Goal: Information Seeking & Learning: Learn about a topic

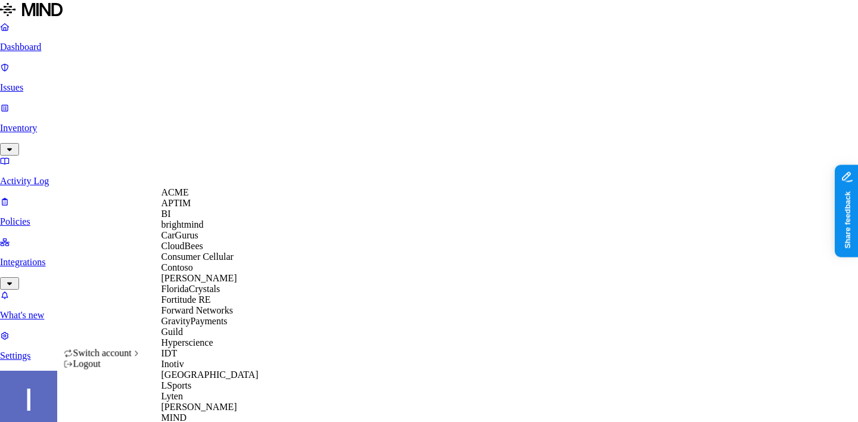
click at [200, 209] on div "APTIM" at bounding box center [219, 203] width 116 height 11
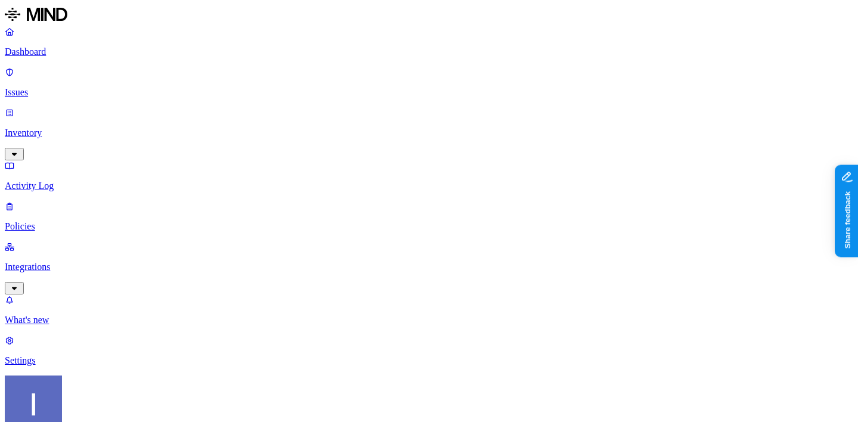
scroll to position [79, 0]
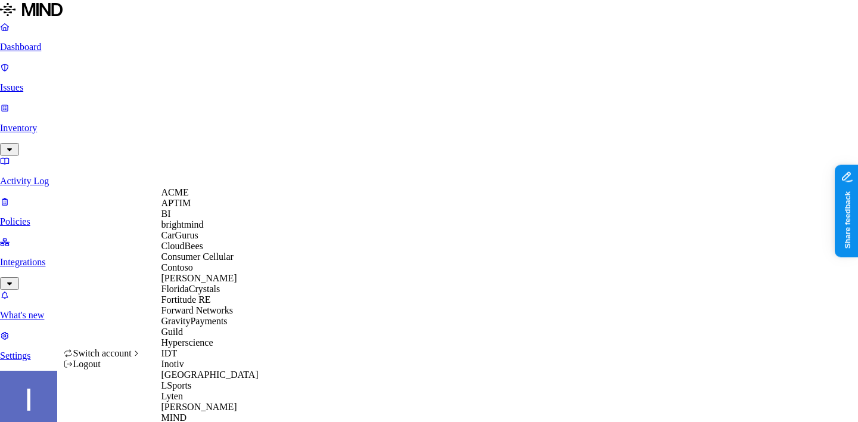
scroll to position [67, 0]
click at [217, 241] on div "CloudBees" at bounding box center [219, 246] width 116 height 11
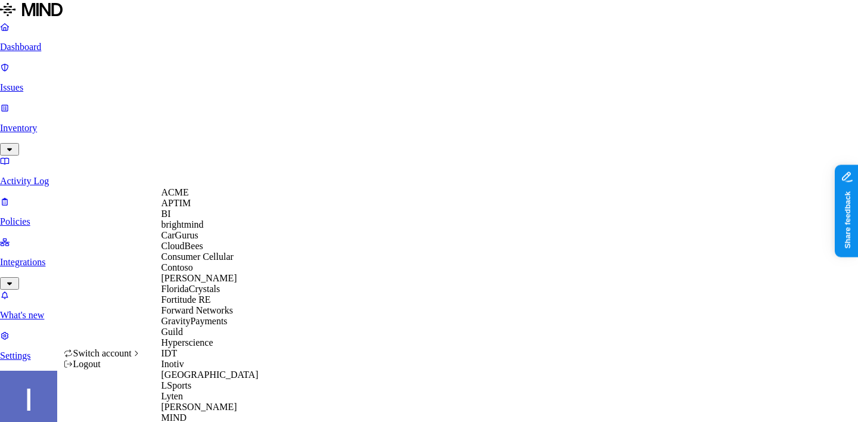
scroll to position [612, 0]
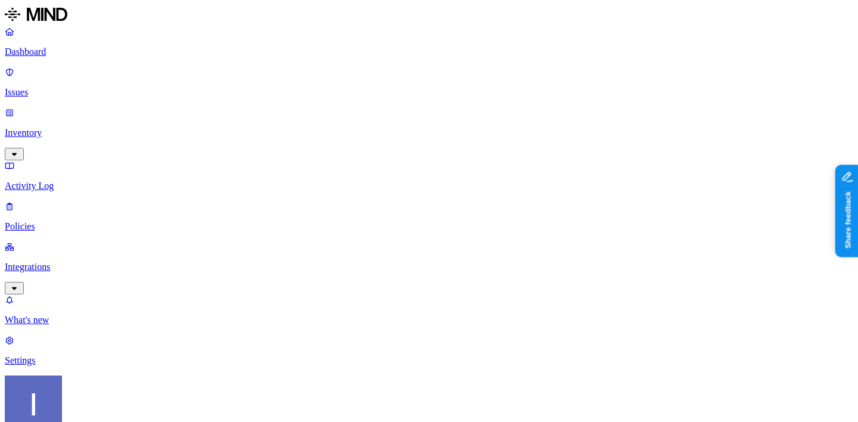
click at [92, 241] on link "Integrations" at bounding box center [429, 266] width 848 height 51
click at [83, 375] on link "Endpoints" at bounding box center [429, 390] width 848 height 31
click at [38, 294] on link "Cloud" at bounding box center [429, 309] width 848 height 31
click at [58, 396] on p "Endpoints" at bounding box center [429, 401] width 848 height 11
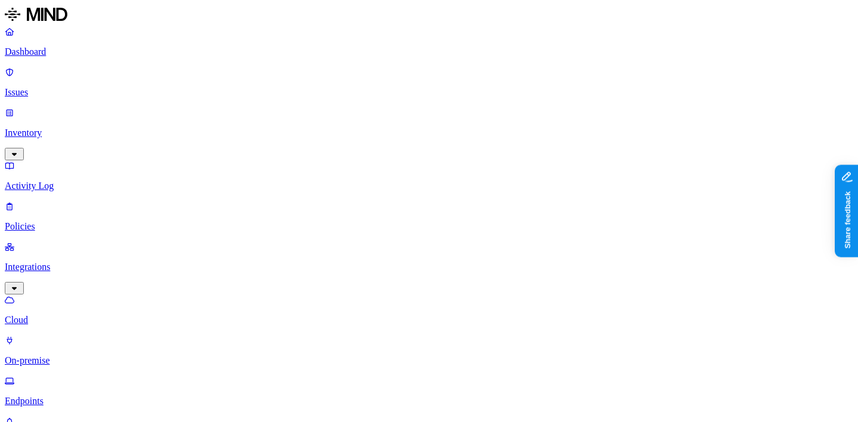
click at [73, 221] on p "Policies" at bounding box center [429, 226] width 848 height 11
click at [49, 80] on link "Issues" at bounding box center [429, 82] width 848 height 31
click at [80, 127] on p "Inventory" at bounding box center [429, 132] width 848 height 11
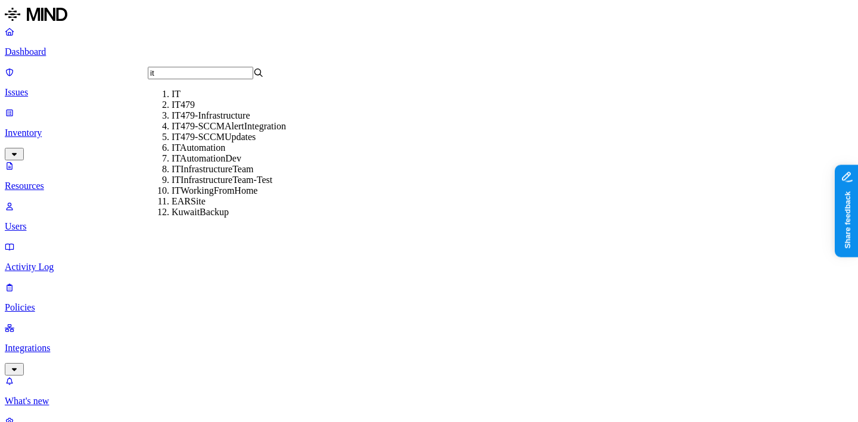
type input "it"
click at [197, 99] on div "IT" at bounding box center [230, 94] width 116 height 11
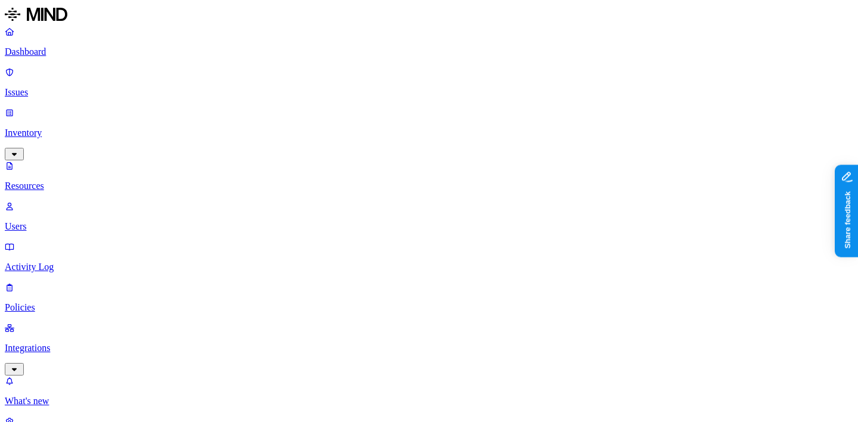
type input "dynamic2"
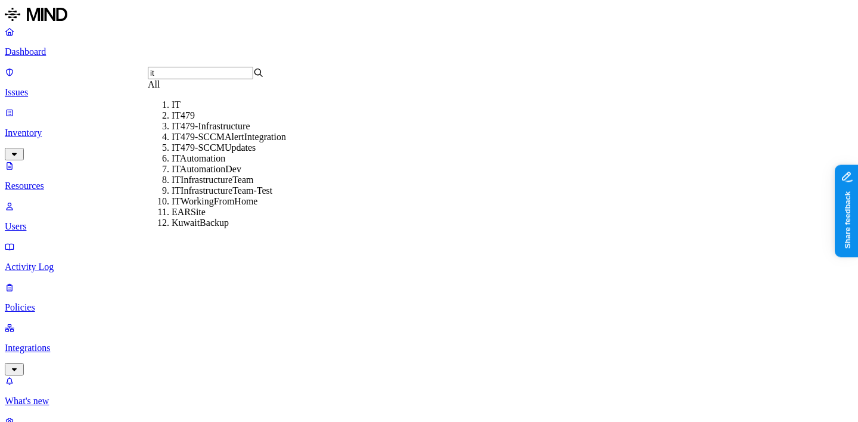
type input "it"
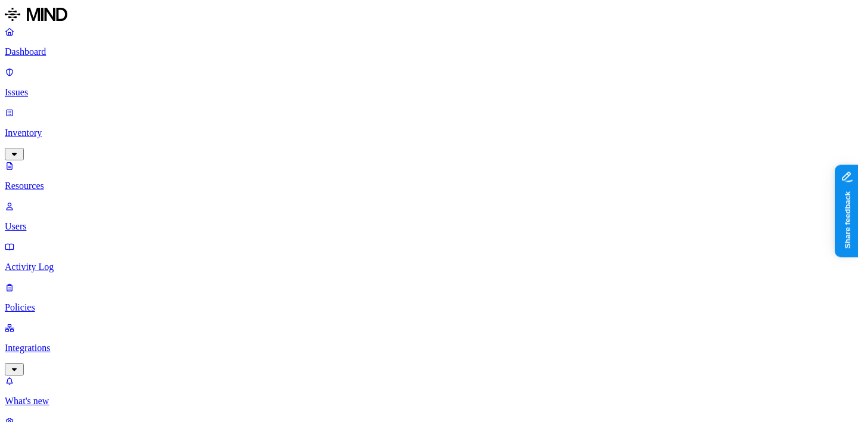
click at [88, 266] on nav "Dashboard Issues Inventory Resources Users Activity Log Policies Integrations W…" at bounding box center [429, 236] width 848 height 421
drag, startPoint x: 295, startPoint y: 85, endPoint x: 325, endPoint y: 84, distance: 29.8
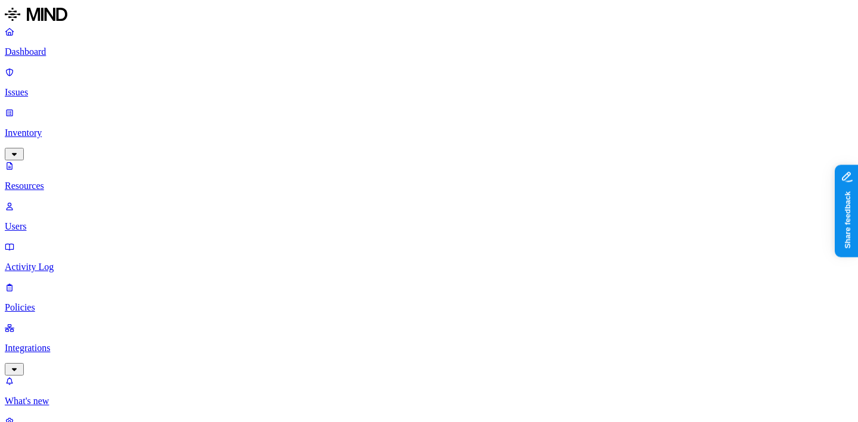
drag, startPoint x: 294, startPoint y: 84, endPoint x: 404, endPoint y: 71, distance: 110.4
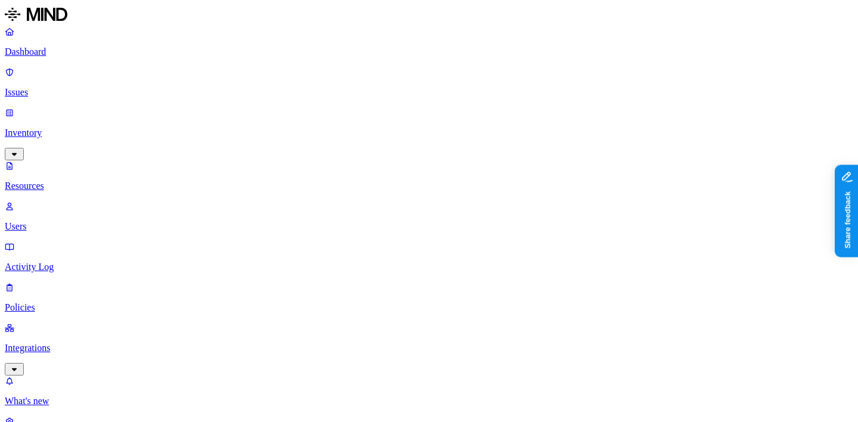
click at [119, 312] on nav "Dashboard Issues Inventory Resources Users Activity Log Policies Integrations W…" at bounding box center [429, 236] width 848 height 421
click at [93, 43] on link "Dashboard" at bounding box center [429, 41] width 848 height 31
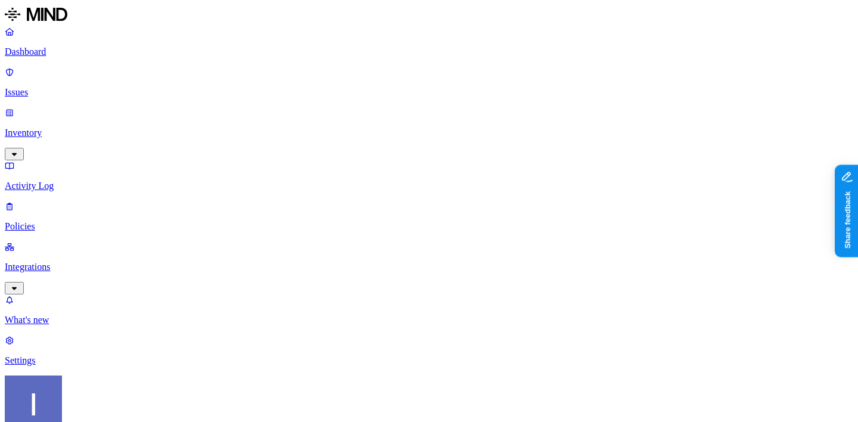
scroll to position [79, 0]
click at [71, 87] on p "Issues" at bounding box center [429, 92] width 848 height 11
click at [82, 127] on p "Inventory" at bounding box center [429, 132] width 848 height 11
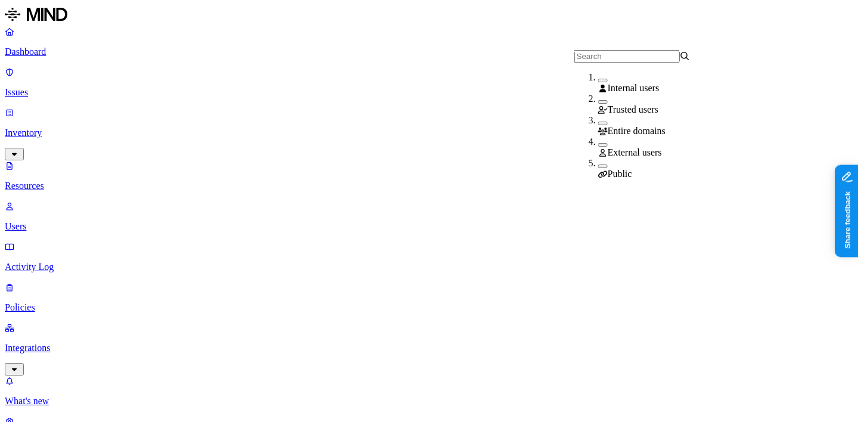
click at [606, 147] on div "External users" at bounding box center [656, 152] width 116 height 11
click at [598, 148] on button "button" at bounding box center [603, 142] width 10 height 13
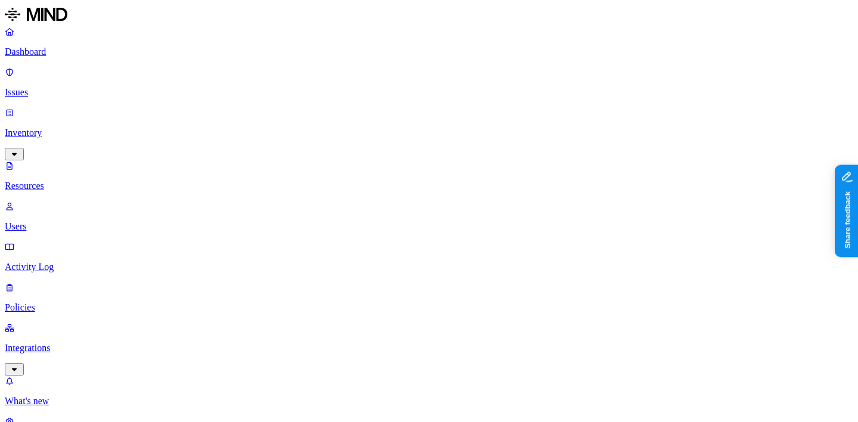
click at [103, 211] on nav "Dashboard Issues Inventory Resources Users Activity Log Policies Integrations W…" at bounding box center [429, 236] width 848 height 421
click at [89, 54] on p "Dashboard" at bounding box center [429, 51] width 848 height 11
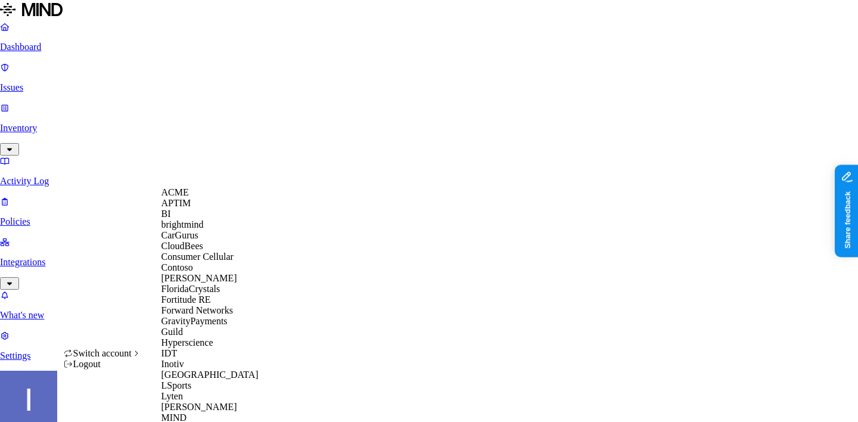
click at [206, 198] on div "ACME" at bounding box center [219, 192] width 116 height 11
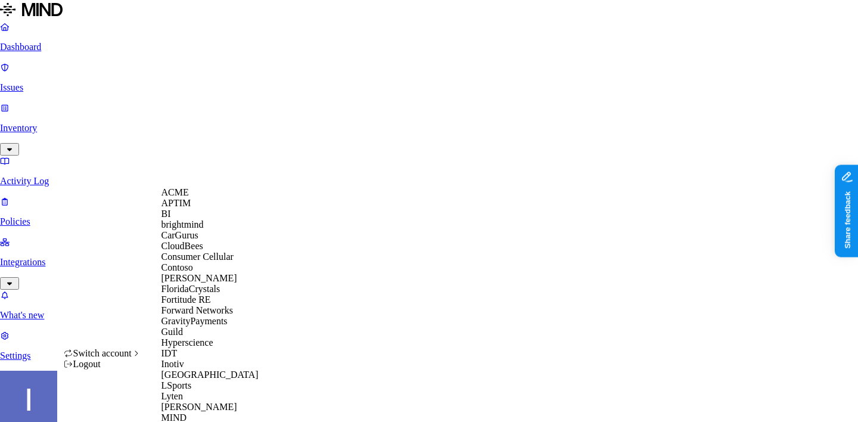
click at [201, 251] on span "CloudBees" at bounding box center [182, 246] width 42 height 10
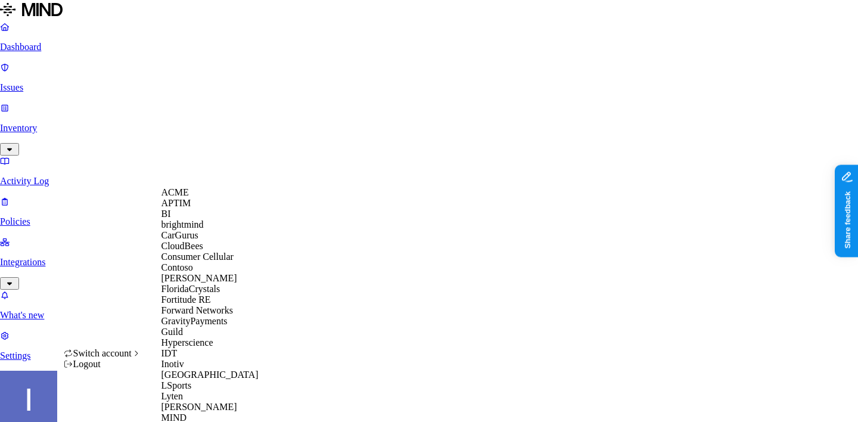
scroll to position [612, 0]
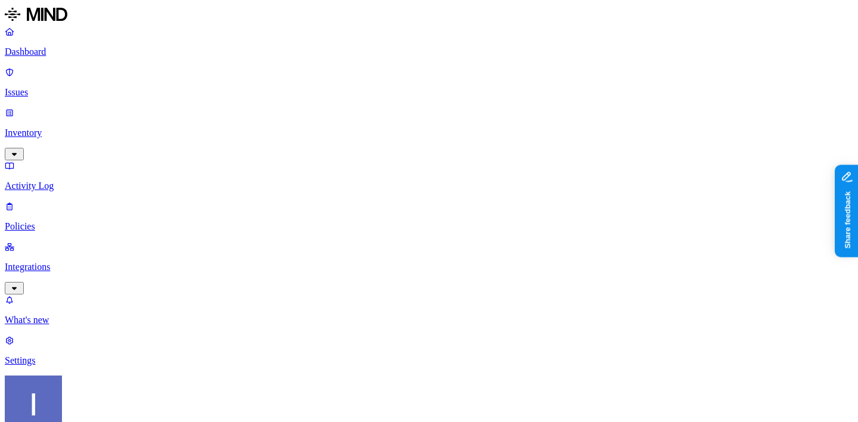
click at [76, 262] on p "Integrations" at bounding box center [429, 267] width 848 height 11
click at [77, 221] on p "Policies" at bounding box center [429, 226] width 848 height 11
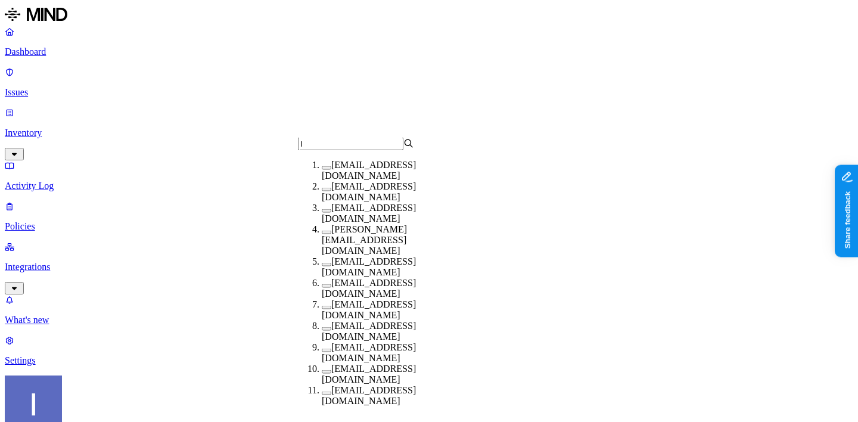
type input "IT"
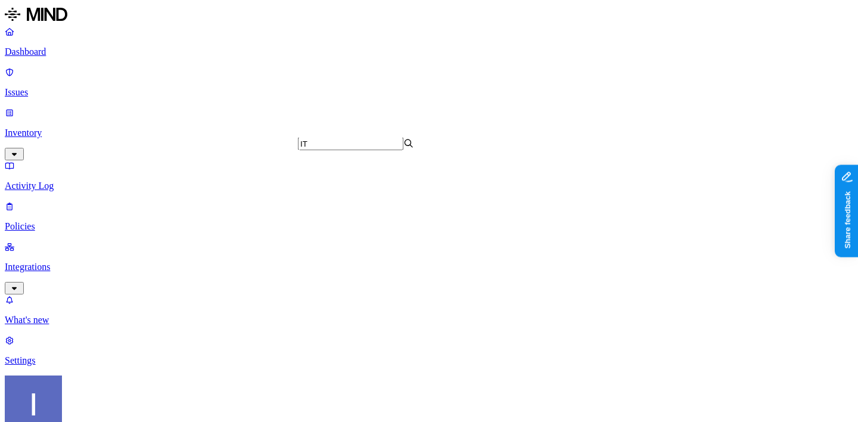
scroll to position [0, 0]
click at [35, 67] on link "Issues" at bounding box center [429, 82] width 848 height 31
click at [39, 55] on p "Dashboard" at bounding box center [429, 51] width 848 height 11
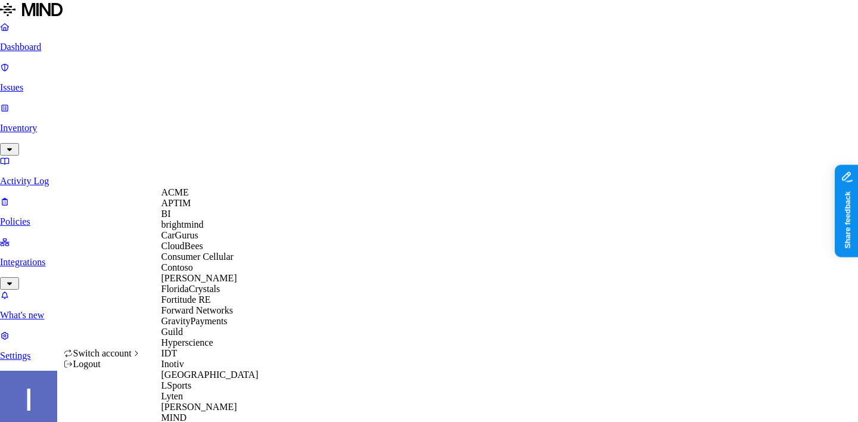
scroll to position [612, 0]
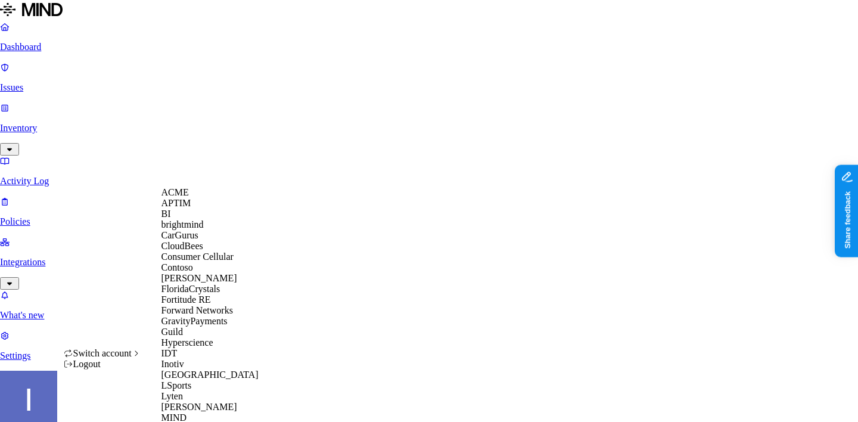
click at [201, 251] on span "CloudBees" at bounding box center [182, 246] width 42 height 10
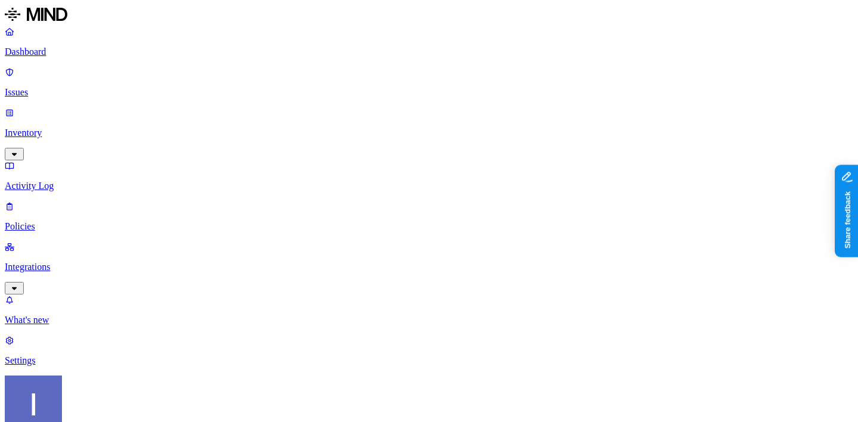
scroll to position [79, 0]
click at [79, 107] on link "Inventory" at bounding box center [429, 132] width 848 height 51
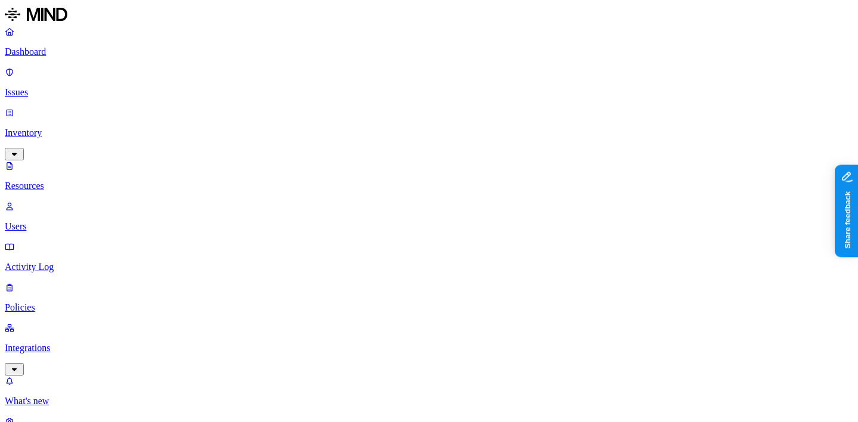
click at [81, 201] on link "Users" at bounding box center [429, 216] width 848 height 31
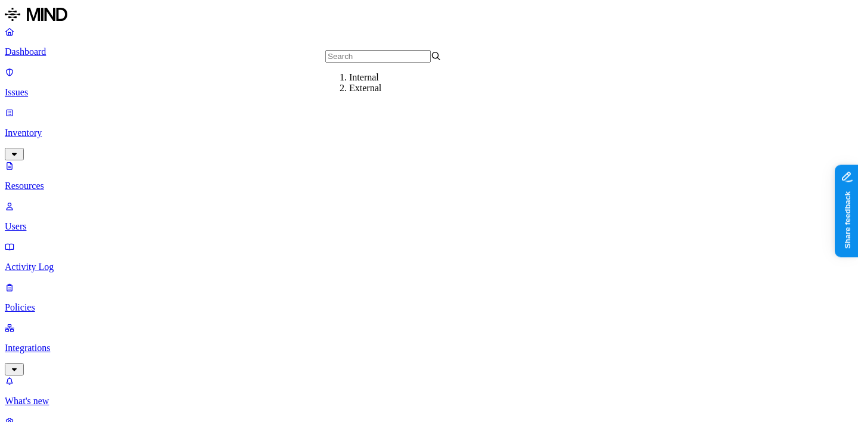
click at [369, 94] on div "External" at bounding box center [407, 88] width 116 height 11
click at [117, 262] on p "Activity Log" at bounding box center [429, 267] width 848 height 11
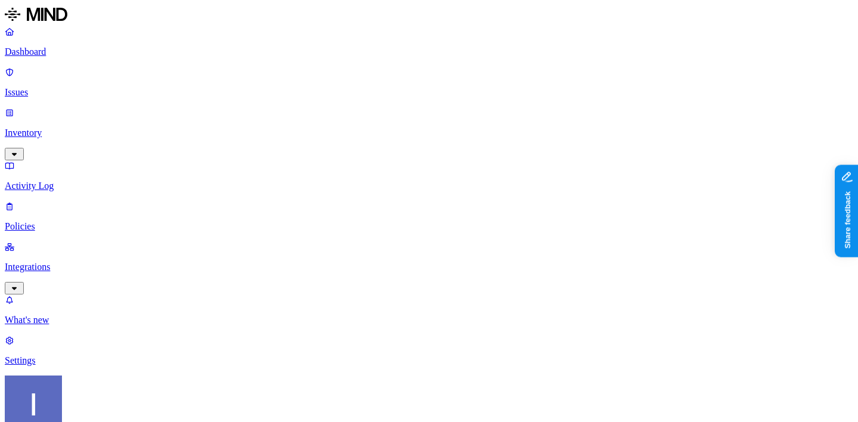
click at [61, 53] on p "Dashboard" at bounding box center [429, 51] width 848 height 11
click at [72, 127] on p "Inventory" at bounding box center [429, 132] width 848 height 11
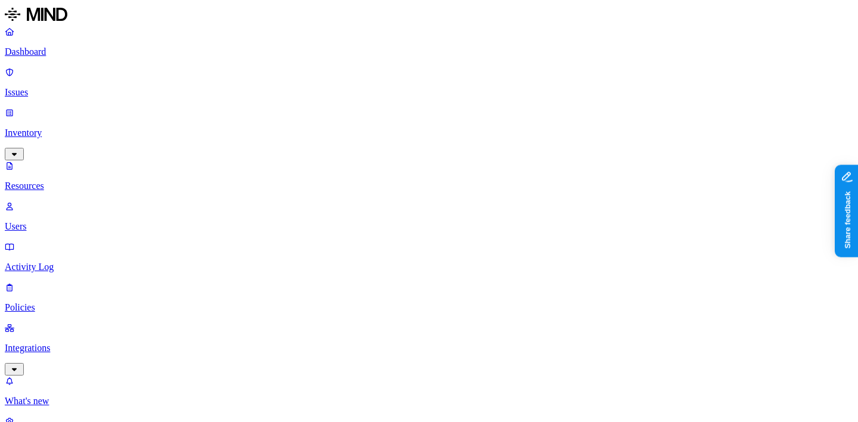
click at [67, 221] on p "Users" at bounding box center [429, 226] width 848 height 11
click at [66, 87] on p "Issues" at bounding box center [429, 92] width 848 height 11
click at [69, 67] on link "Issues" at bounding box center [429, 82] width 848 height 31
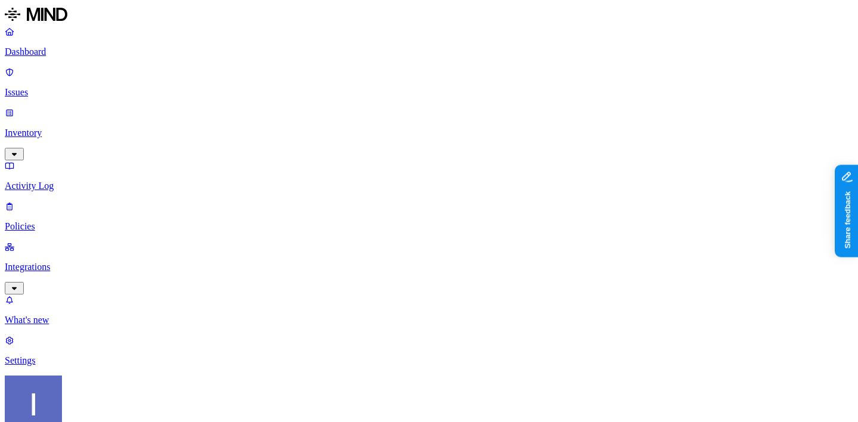
click at [70, 57] on p "Dashboard" at bounding box center [429, 51] width 848 height 11
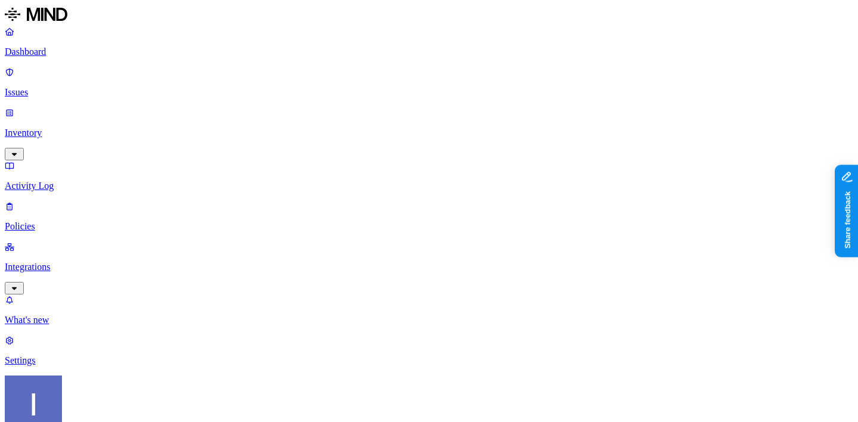
click at [93, 107] on link "Inventory" at bounding box center [429, 132] width 848 height 51
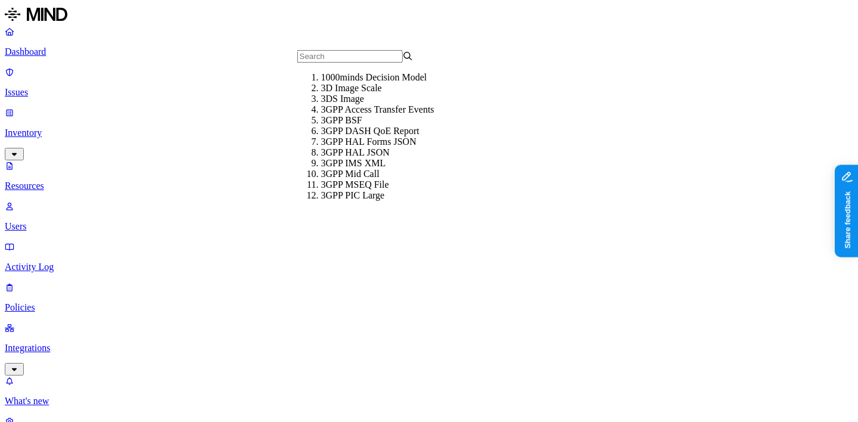
click at [64, 52] on p "Dashboard" at bounding box center [429, 51] width 848 height 11
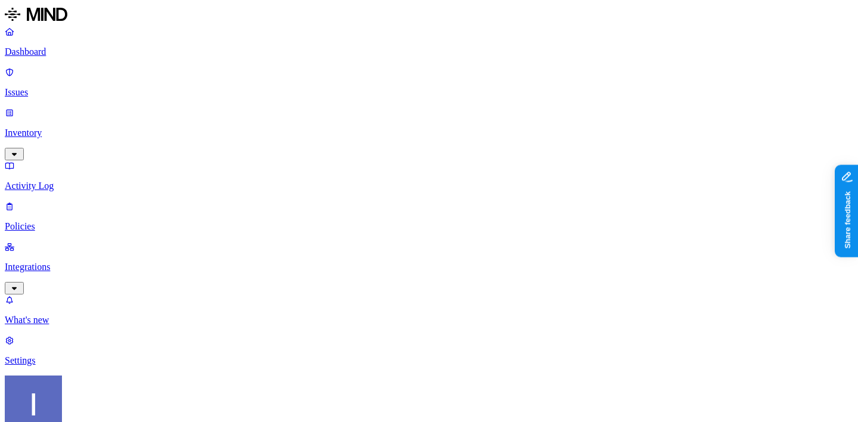
click at [49, 87] on p "Issues" at bounding box center [429, 92] width 848 height 11
click at [53, 127] on p "Inventory" at bounding box center [429, 132] width 848 height 11
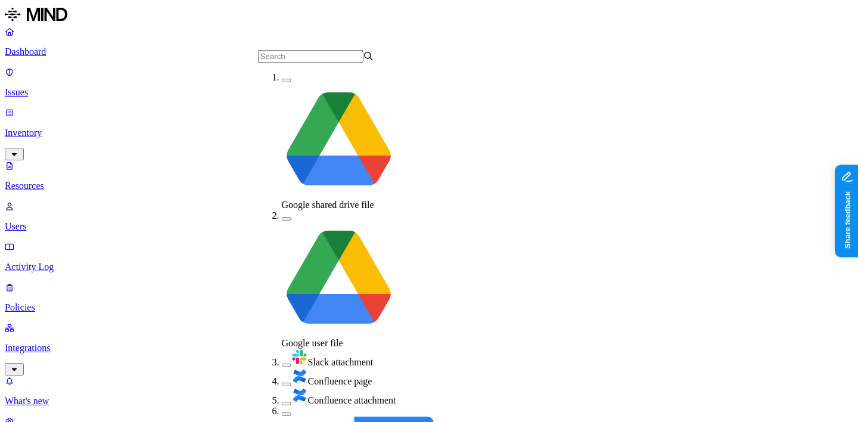
click at [308, 395] on span "Confluence attachment" at bounding box center [352, 400] width 88 height 10
click at [308, 376] on span "Confluence page" at bounding box center [340, 381] width 64 height 10
click at [321, 396] on span "Confluence attachment" at bounding box center [352, 401] width 88 height 10
click at [328, 376] on span "Confluence page" at bounding box center [340, 381] width 64 height 10
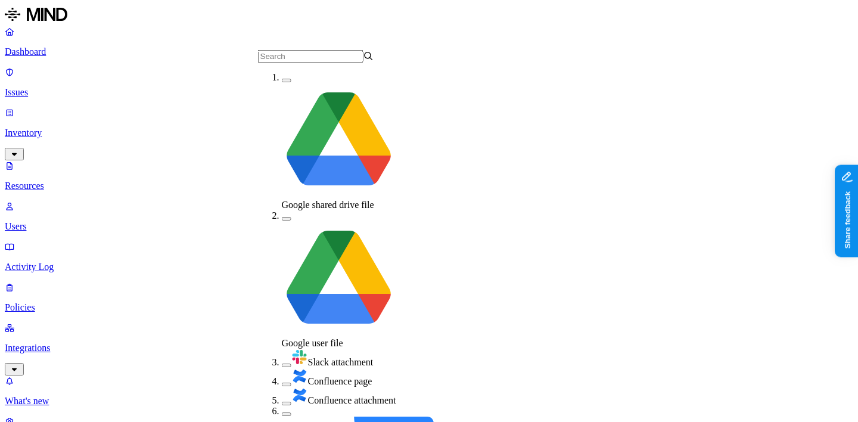
click at [48, 343] on p "Integrations" at bounding box center [429, 348] width 848 height 11
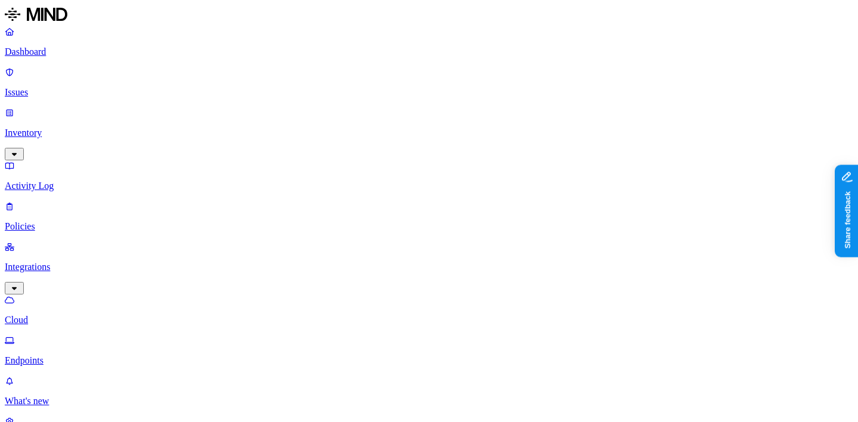
click at [101, 355] on p "Endpoints" at bounding box center [429, 360] width 848 height 11
click at [91, 315] on p "Cloud" at bounding box center [429, 320] width 848 height 11
click at [83, 127] on p "Inventory" at bounding box center [429, 132] width 848 height 11
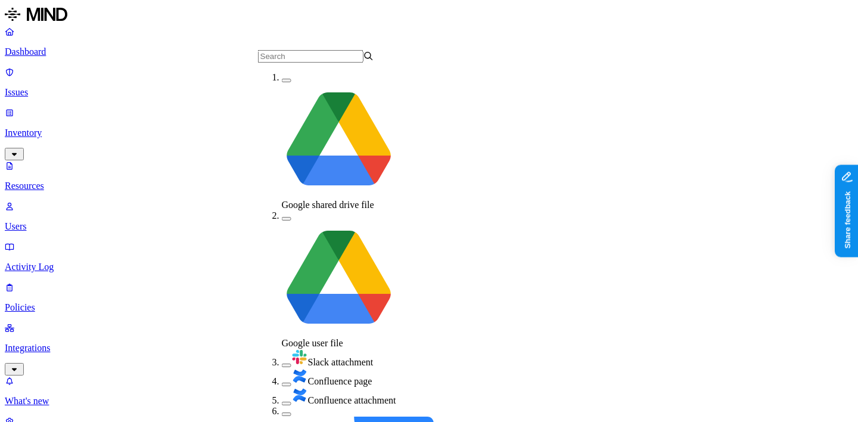
click at [308, 395] on span "Confluence attachment" at bounding box center [352, 400] width 88 height 10
click at [316, 376] on span "Confluence page" at bounding box center [340, 381] width 64 height 10
click at [42, 55] on p "Dashboard" at bounding box center [429, 51] width 848 height 11
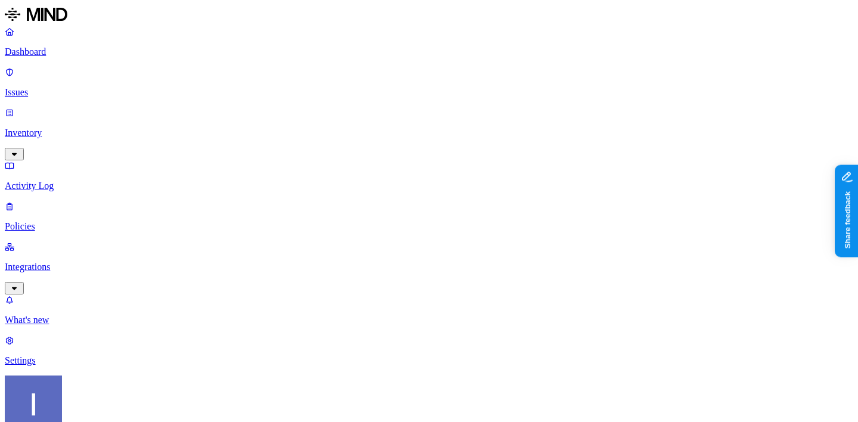
click at [48, 127] on p "Inventory" at bounding box center [429, 132] width 848 height 11
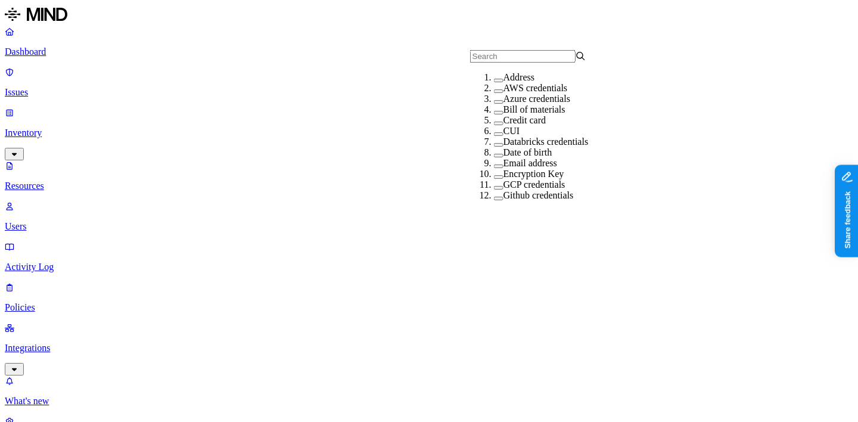
click at [510, 136] on div "CUI" at bounding box center [552, 131] width 116 height 11
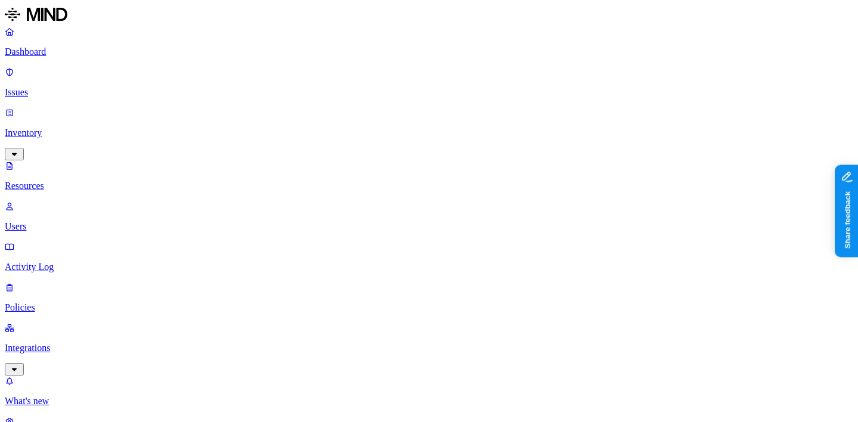
scroll to position [195, 0]
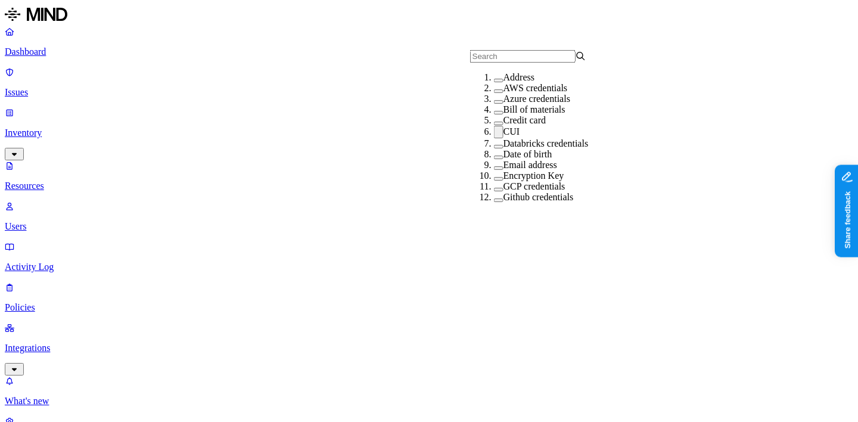
click at [503, 136] on label "CUI" at bounding box center [511, 131] width 17 height 10
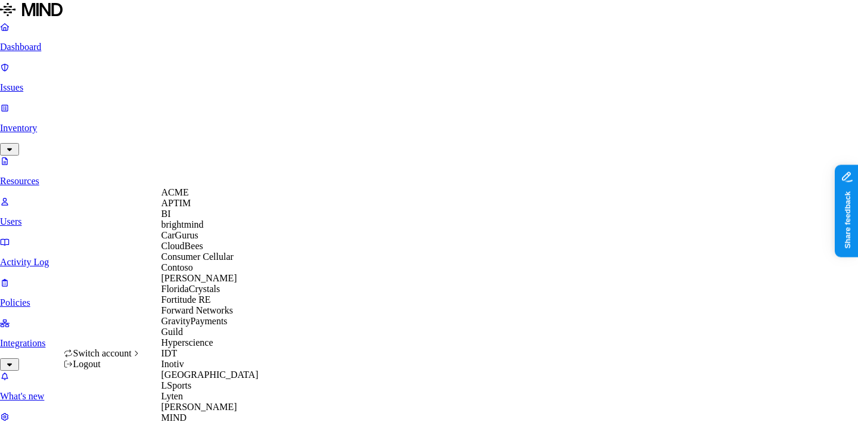
click at [211, 198] on div "ACME" at bounding box center [219, 192] width 116 height 11
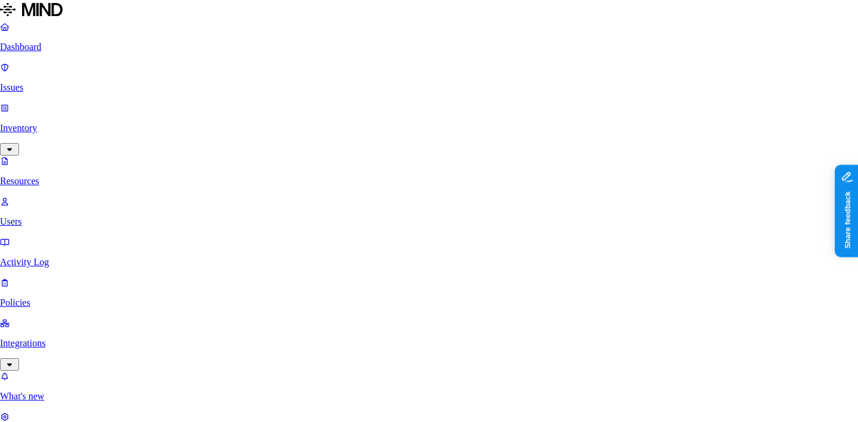
scroll to position [28, 0]
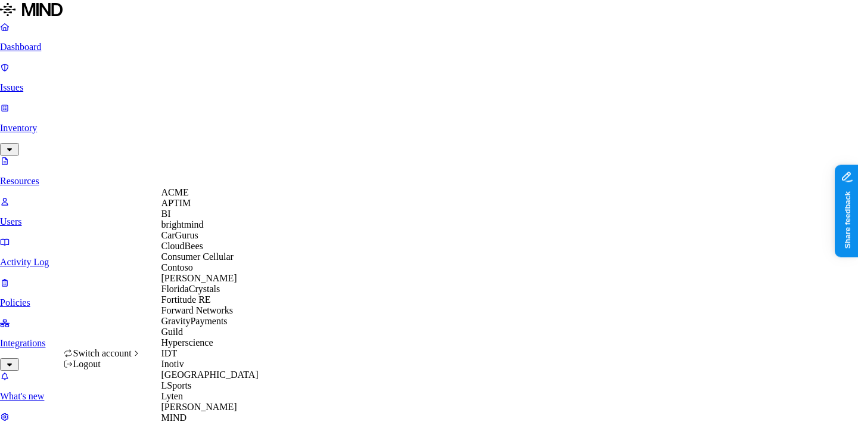
click at [191, 251] on div "CloudBees" at bounding box center [219, 246] width 116 height 11
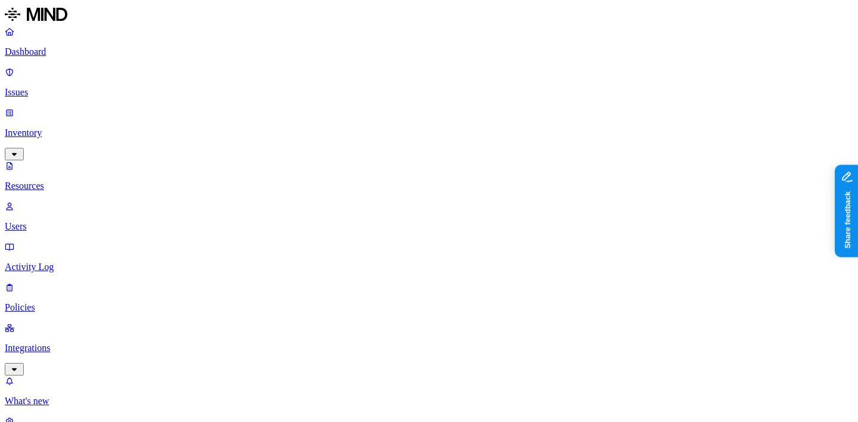
scroll to position [225, 0]
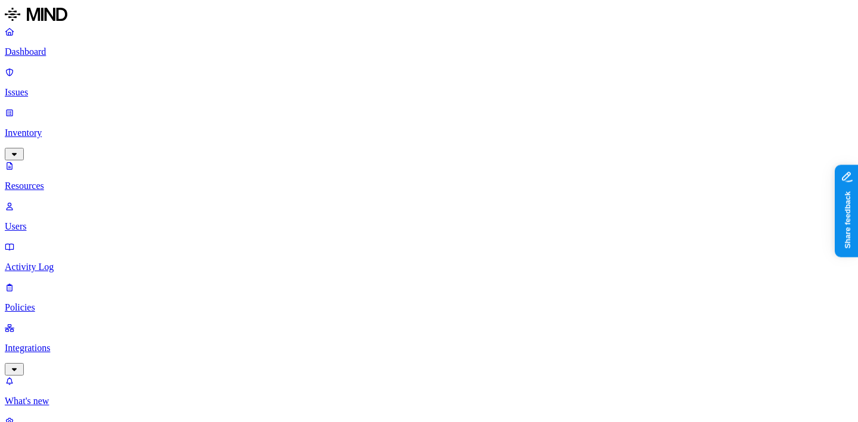
scroll to position [260, 0]
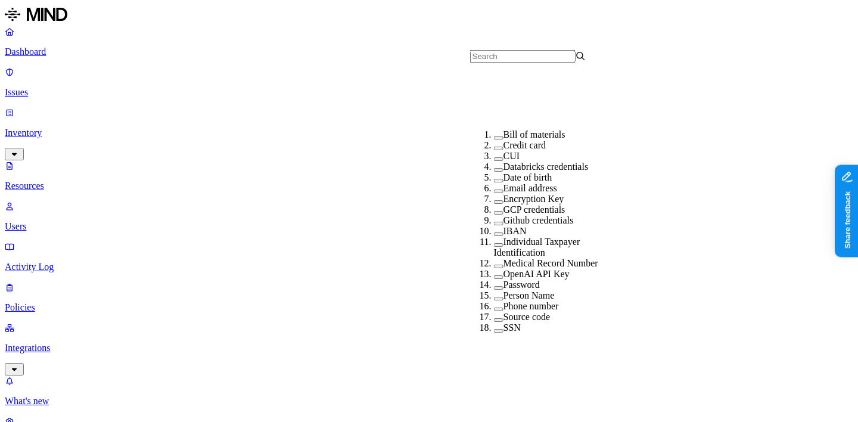
scroll to position [166, 0]
click at [494, 211] on button "button" at bounding box center [499, 213] width 10 height 4
click at [494, 223] on button "button" at bounding box center [499, 225] width 10 height 4
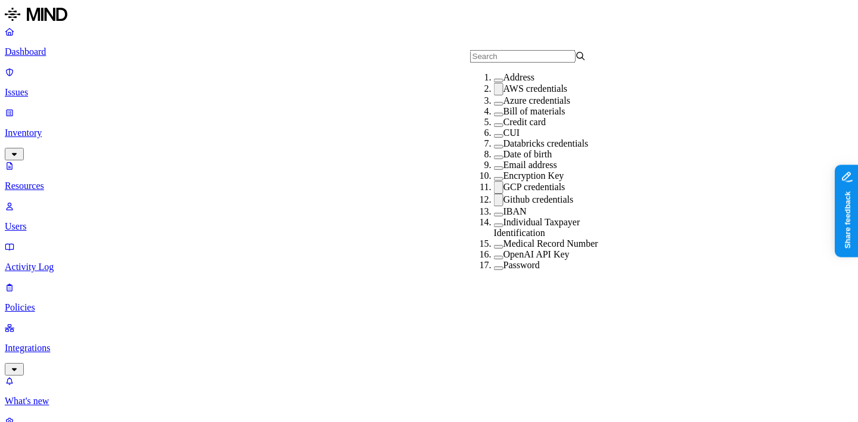
scroll to position [78, 0]
click at [503, 138] on label "Databricks credentials" at bounding box center [545, 143] width 85 height 10
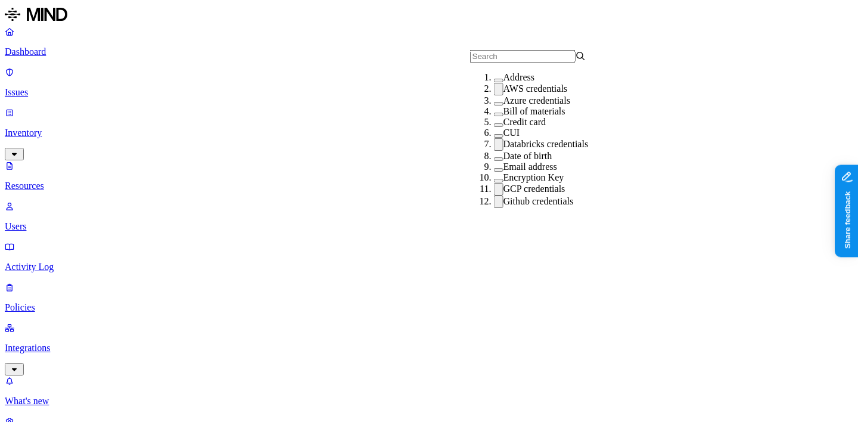
click at [503, 105] on label "Azure credentials" at bounding box center [536, 100] width 67 height 10
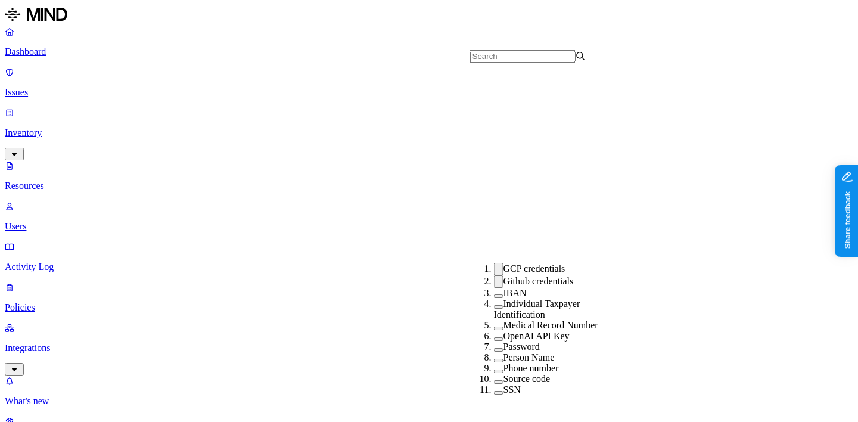
scroll to position [289, 0]
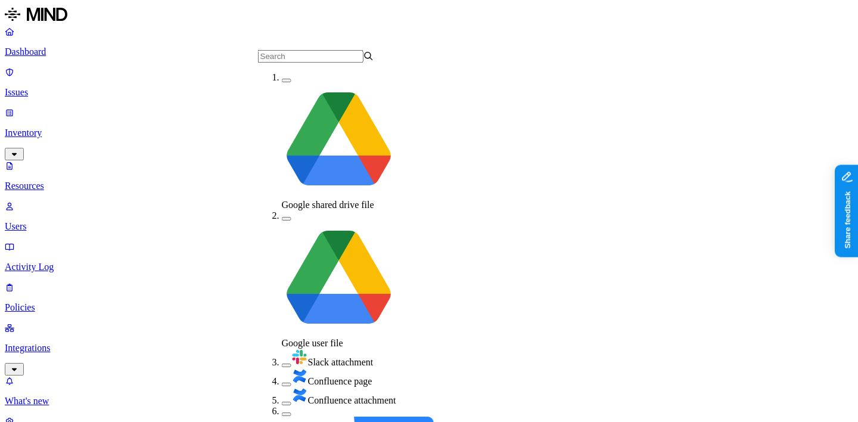
click at [298, 368] on div "Confluence page" at bounding box center [340, 377] width 116 height 19
click at [308, 396] on span "Confluence attachment" at bounding box center [352, 401] width 88 height 10
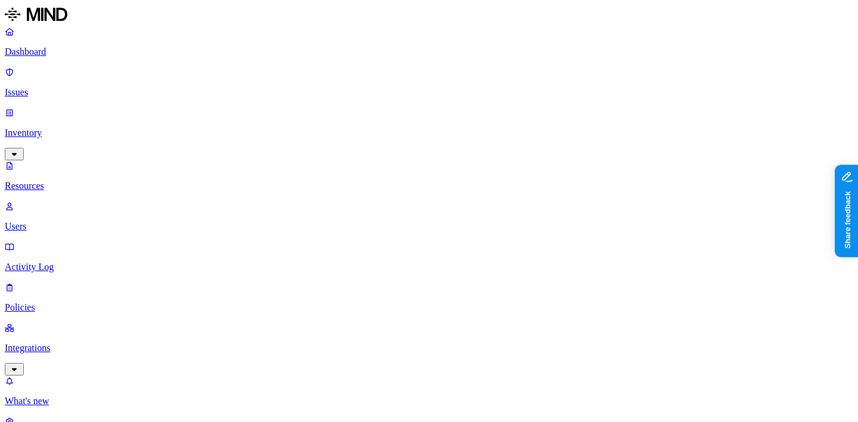
type input "nightfall"
type input "cyberhavan"
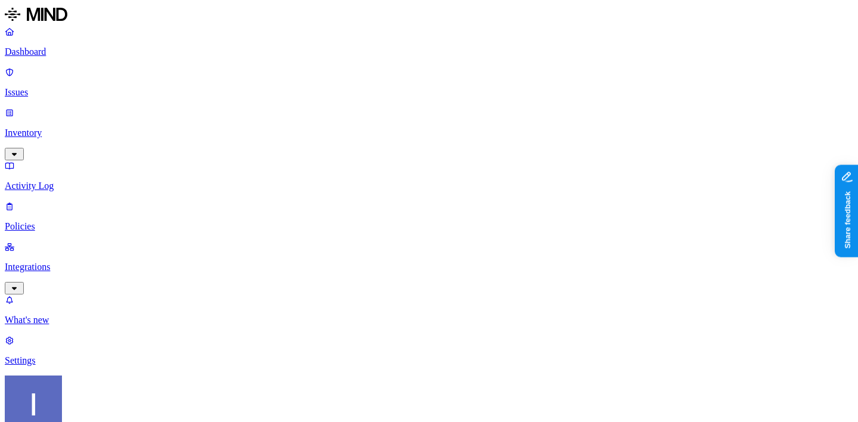
click at [54, 107] on link "Inventory" at bounding box center [429, 132] width 848 height 51
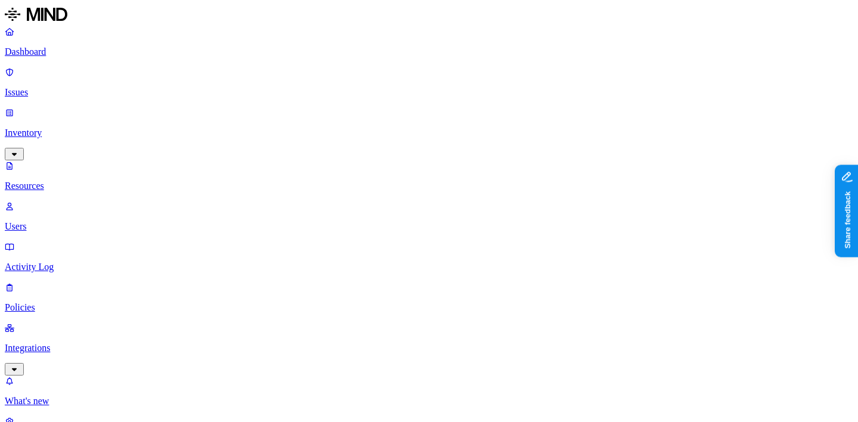
click at [57, 221] on p "Users" at bounding box center [429, 226] width 848 height 11
paste input "cwhite@cloudbees.com"
type input "cwhite@cloudbees.com"
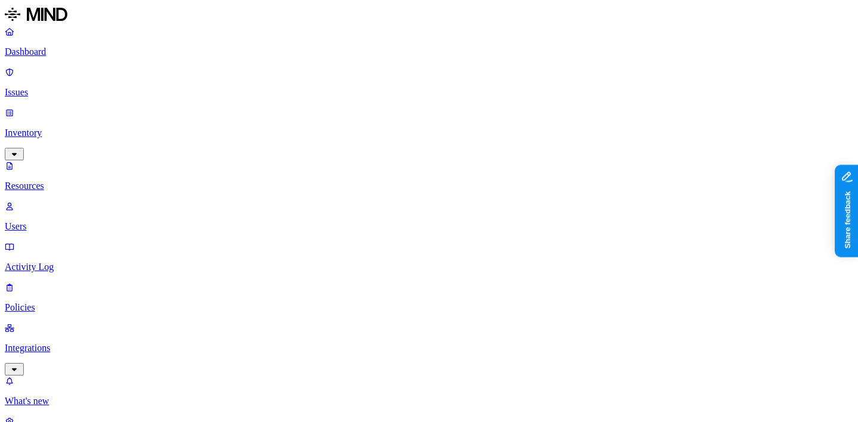
scroll to position [103, 0]
drag, startPoint x: 662, startPoint y: 119, endPoint x: 742, endPoint y: 120, distance: 79.8
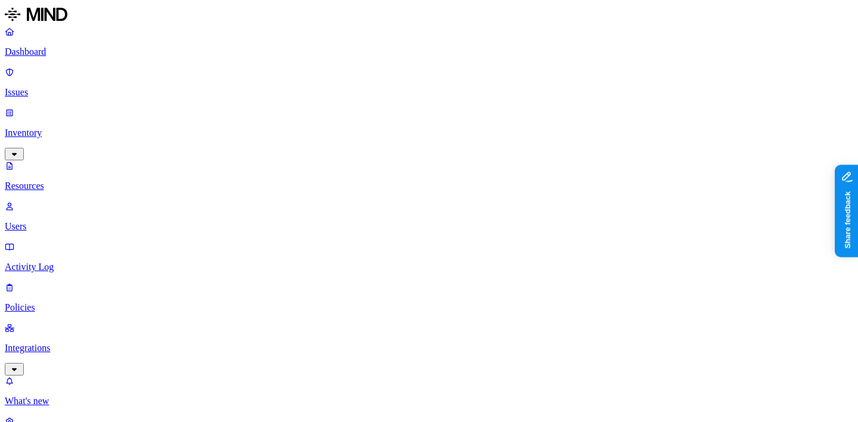
scroll to position [54, 0]
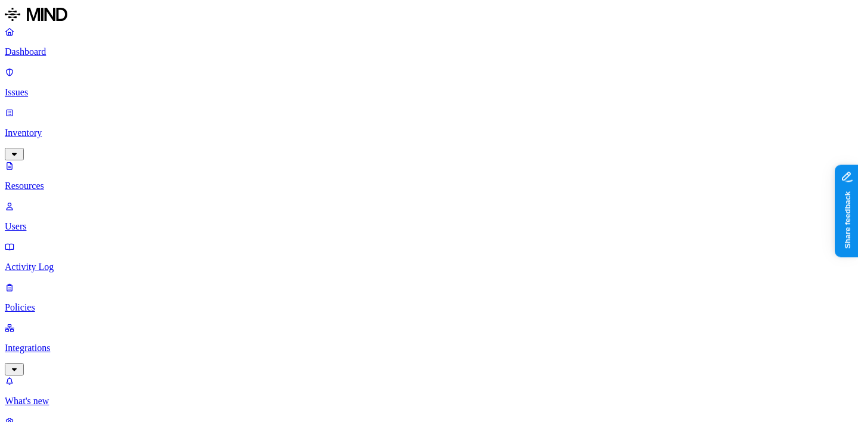
drag, startPoint x: 636, startPoint y: 130, endPoint x: 755, endPoint y: 133, distance: 119.2
copy span "DLP/DSPM success critera"
click at [51, 127] on p "Inventory" at bounding box center [429, 132] width 848 height 11
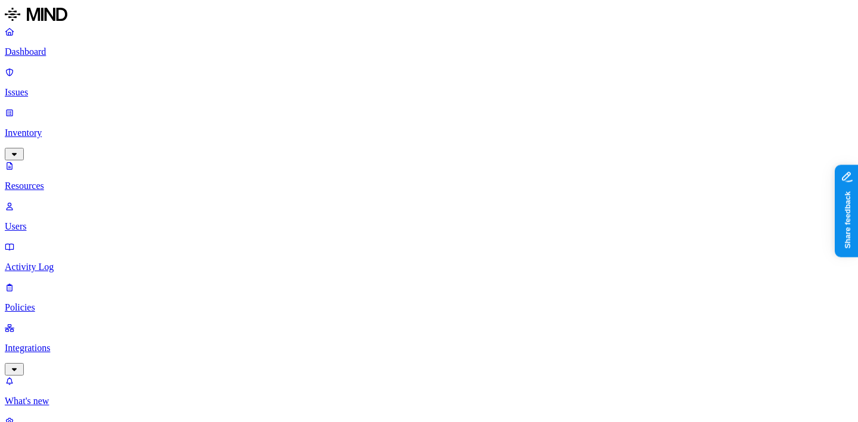
click at [54, 181] on p "Resources" at bounding box center [429, 186] width 848 height 11
type input "DLP"
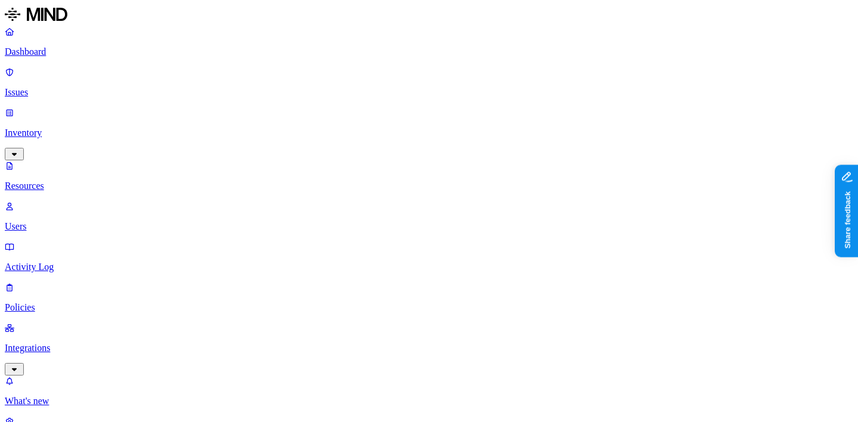
click at [61, 201] on link "Users" at bounding box center [429, 216] width 848 height 31
paste input "pkannan@cloudbees.com"
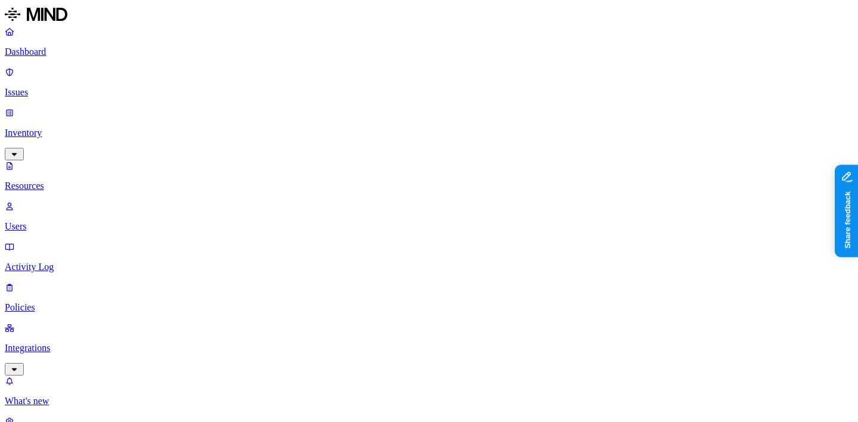
type input "pkannan@cloudbees.com"
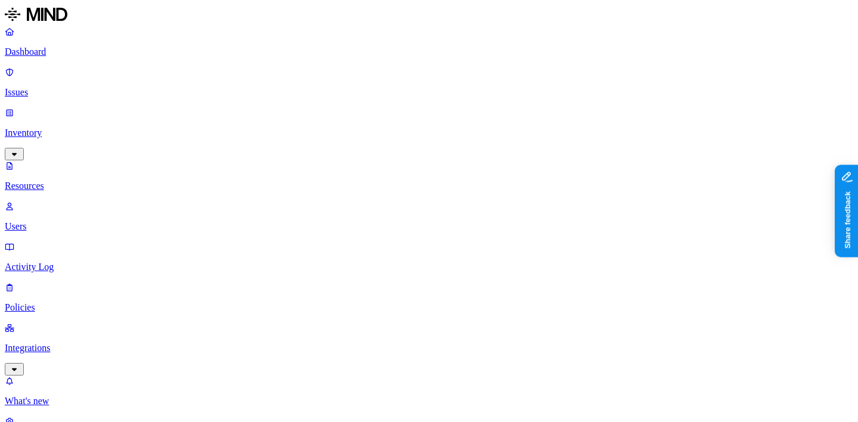
drag, startPoint x: 657, startPoint y: 225, endPoint x: 758, endPoint y: 225, distance: 101.3
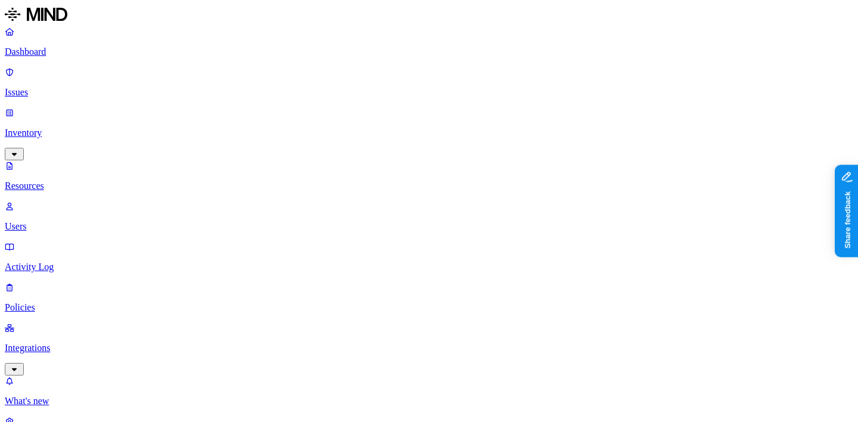
click at [67, 160] on link "Resources" at bounding box center [429, 175] width 848 height 31
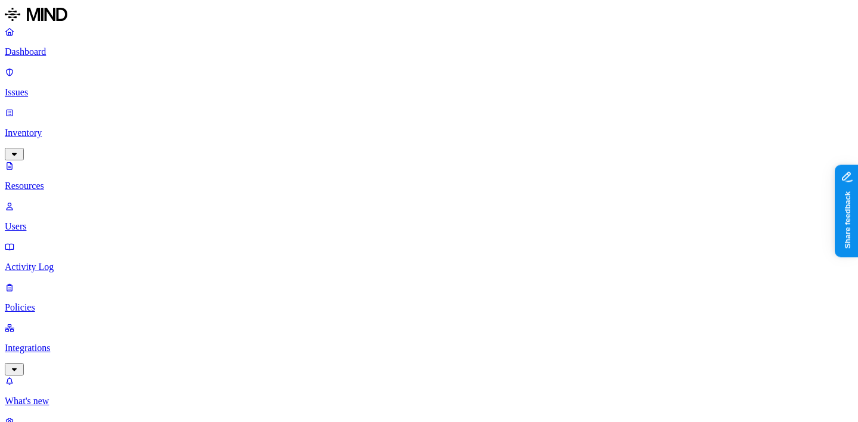
type input "DLP"
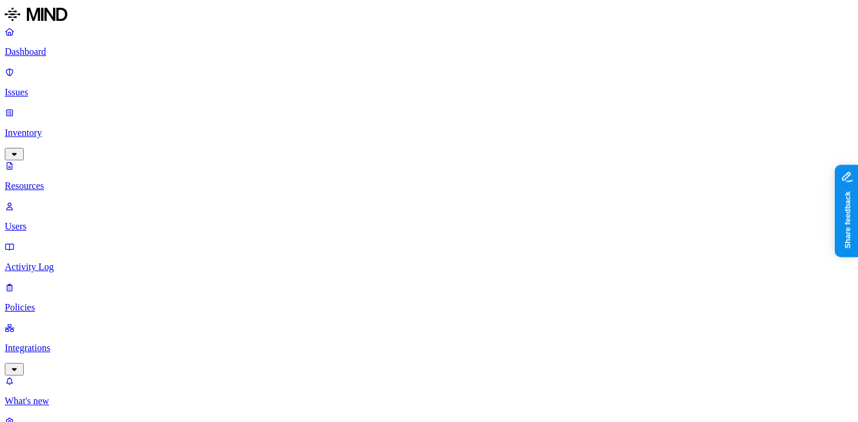
scroll to position [236, 0]
click at [74, 293] on nav "Dashboard Issues Inventory Resources Users Activity Log Policies Integrations W…" at bounding box center [429, 236] width 848 height 421
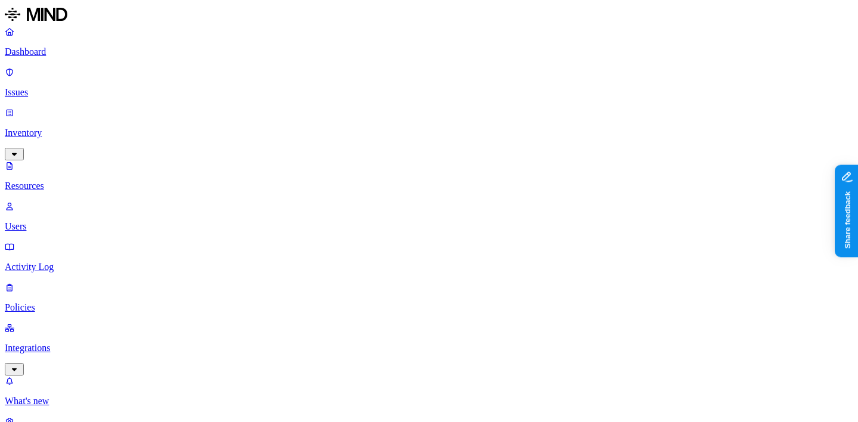
drag, startPoint x: 679, startPoint y: 207, endPoint x: 777, endPoint y: 207, distance: 98.3
click at [117, 260] on nav "Dashboard Issues Inventory Resources Users Activity Log Policies Integrations W…" at bounding box center [429, 236] width 848 height 421
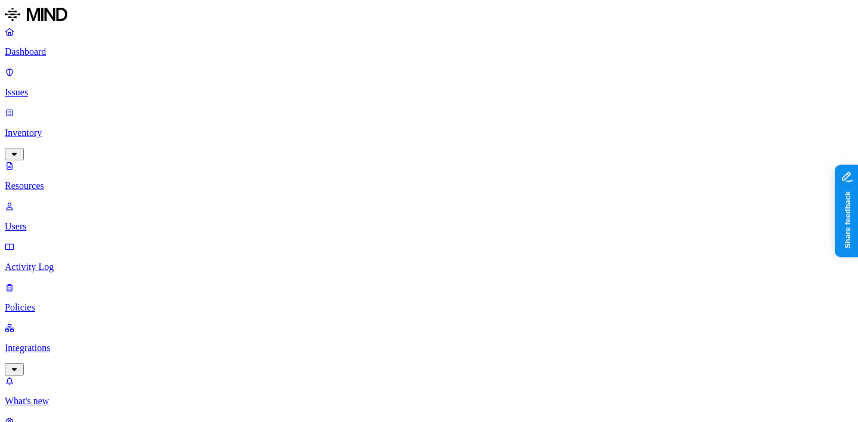
scroll to position [34, 0]
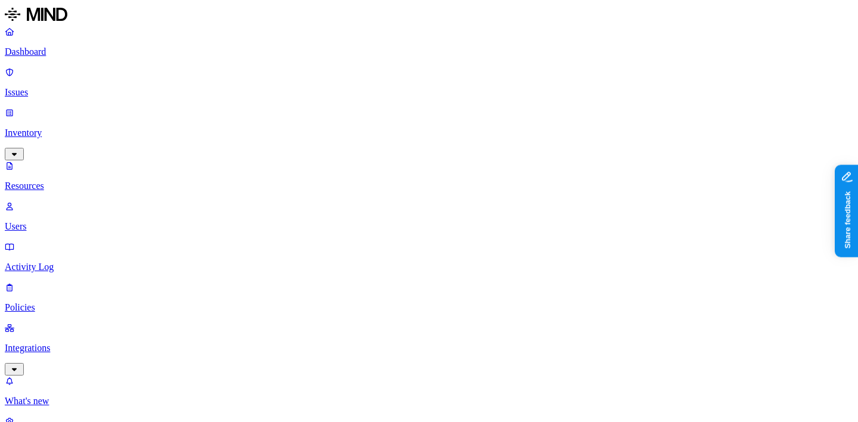
scroll to position [248, 0]
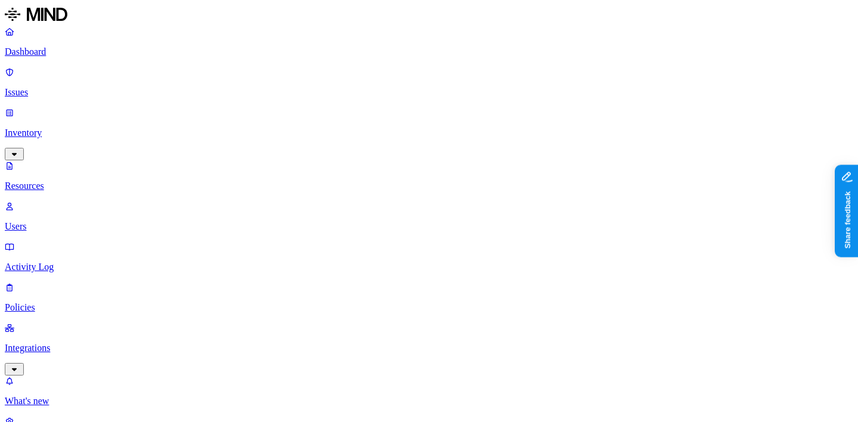
scroll to position [94, 0]
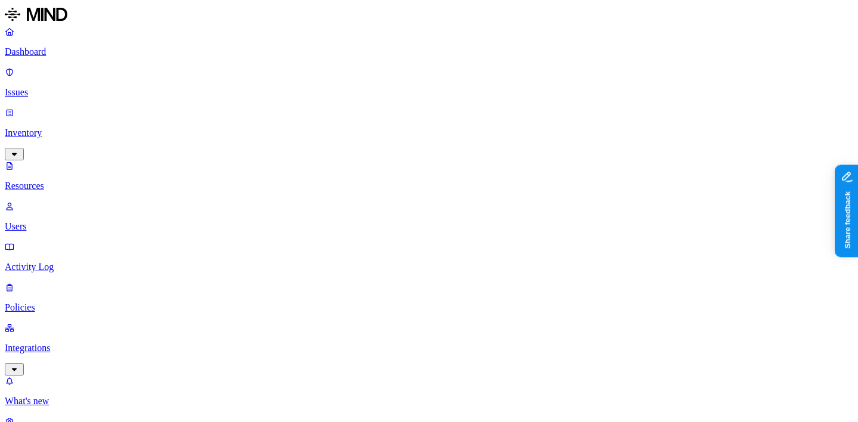
scroll to position [142, 0]
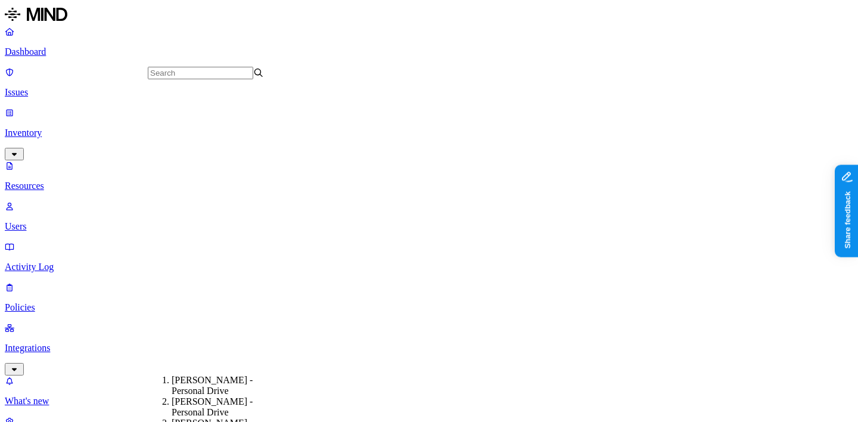
scroll to position [409, 0]
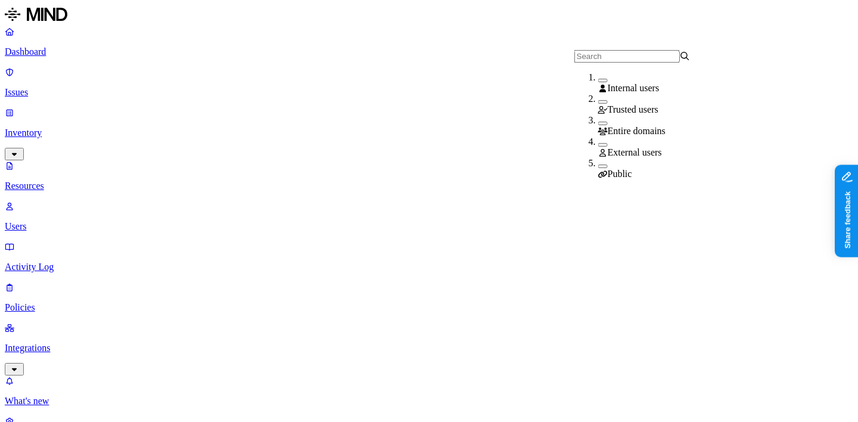
click at [598, 168] on div "Public" at bounding box center [656, 168] width 116 height 21
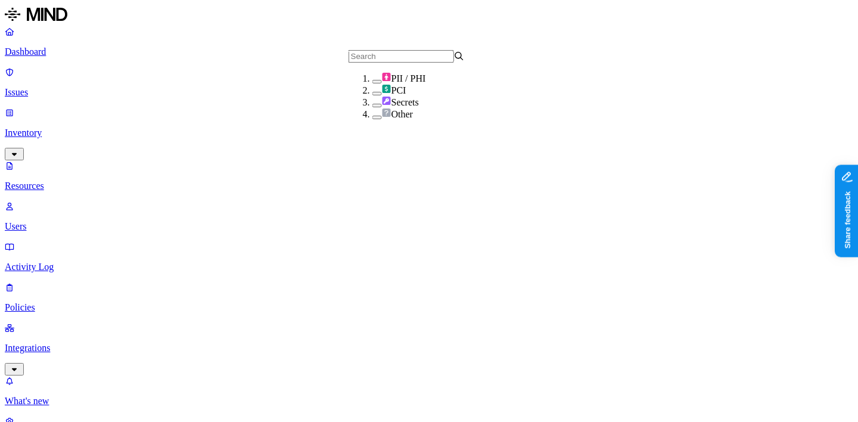
click at [382, 107] on span "Secrets" at bounding box center [400, 102] width 37 height 10
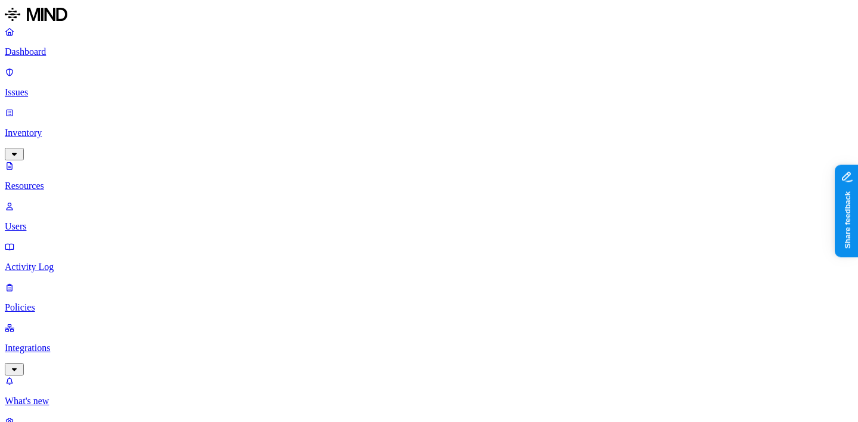
scroll to position [318, 0]
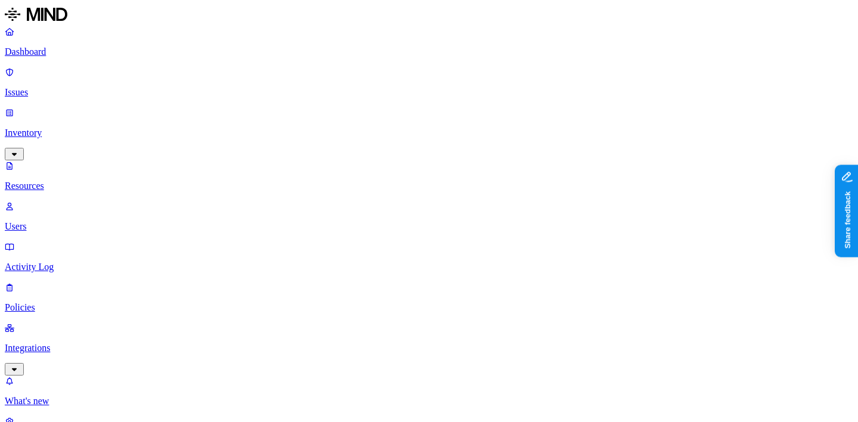
click at [82, 51] on p "Dashboard" at bounding box center [429, 51] width 848 height 11
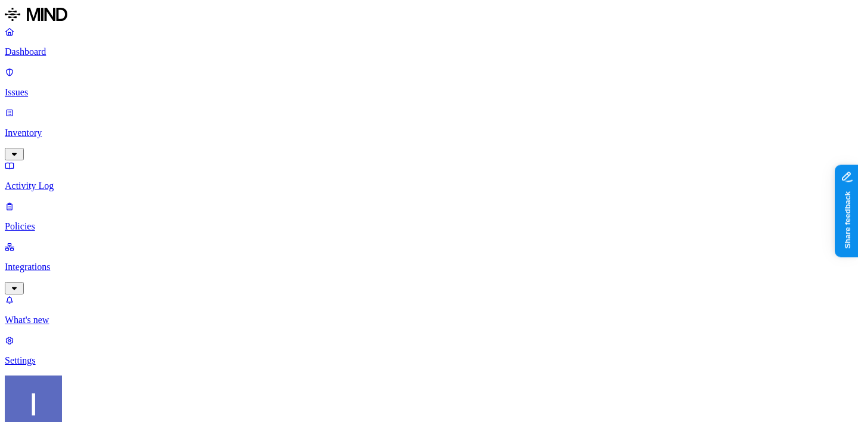
click at [101, 127] on p "Inventory" at bounding box center [429, 132] width 848 height 11
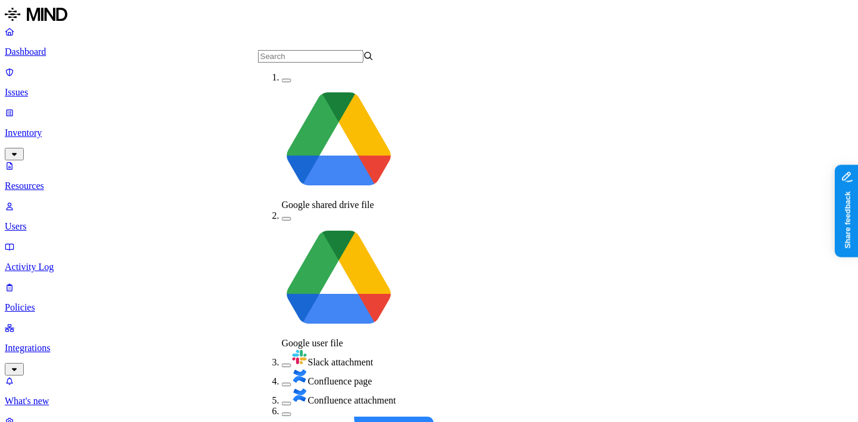
click at [313, 395] on span "Confluence attachment" at bounding box center [352, 400] width 88 height 10
click at [335, 376] on span "Confluence page" at bounding box center [340, 381] width 64 height 10
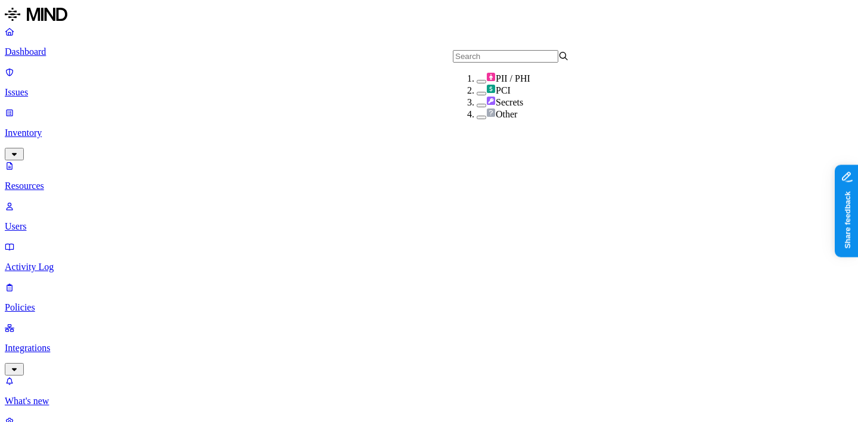
click at [486, 107] on span "Secrets" at bounding box center [504, 102] width 37 height 10
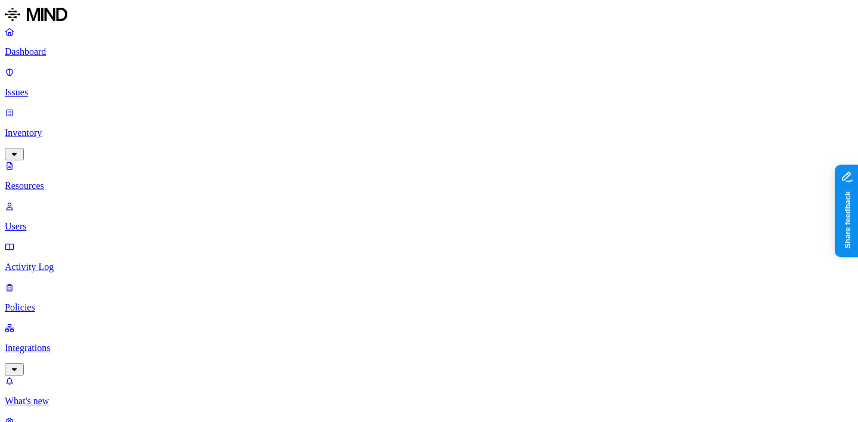
scroll to position [127, 0]
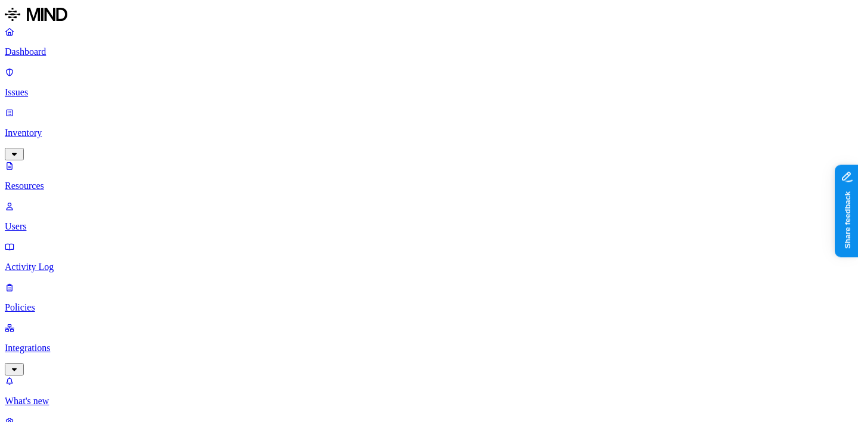
scroll to position [116, 0]
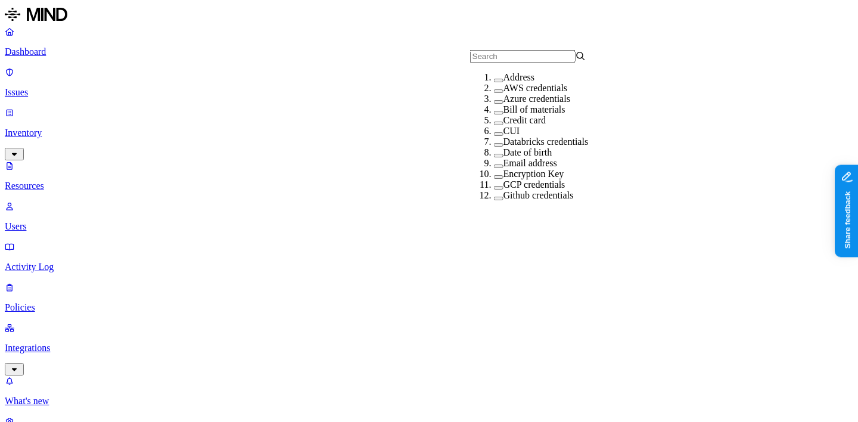
click at [512, 136] on div "CUI" at bounding box center [552, 131] width 116 height 11
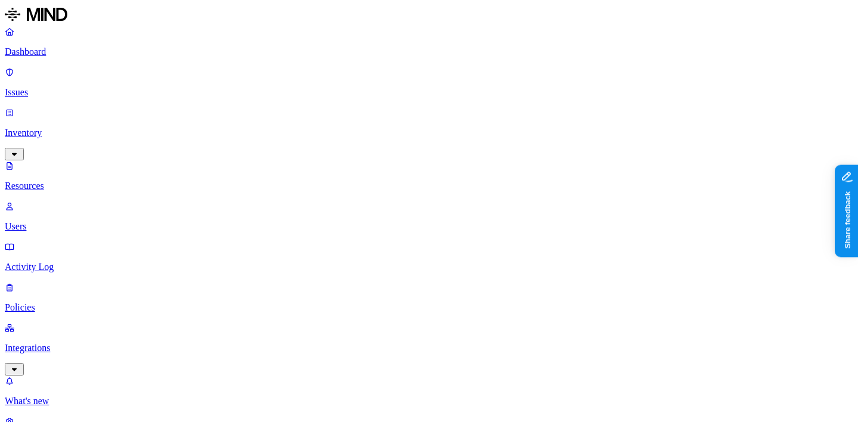
scroll to position [46, 0]
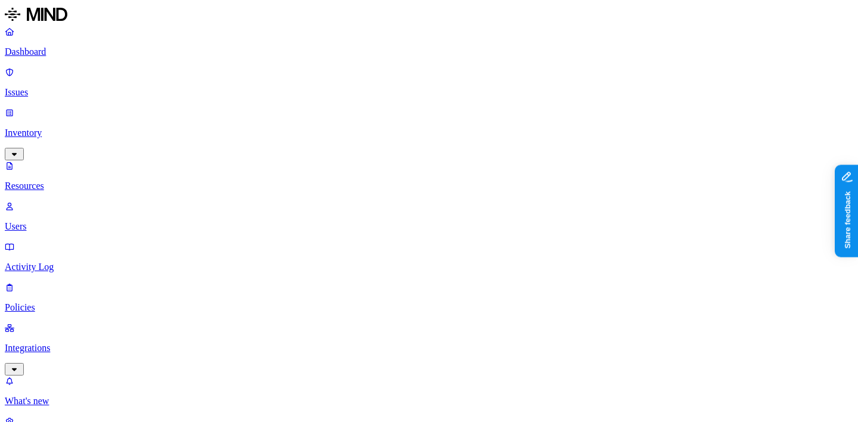
scroll to position [74, 0]
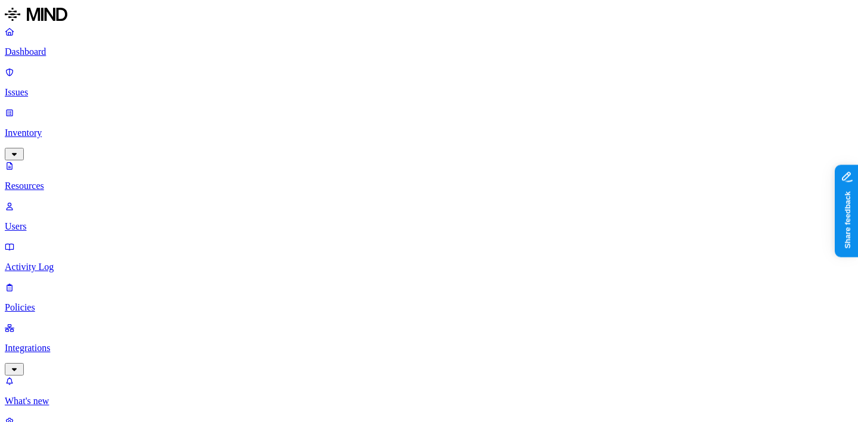
scroll to position [46, 0]
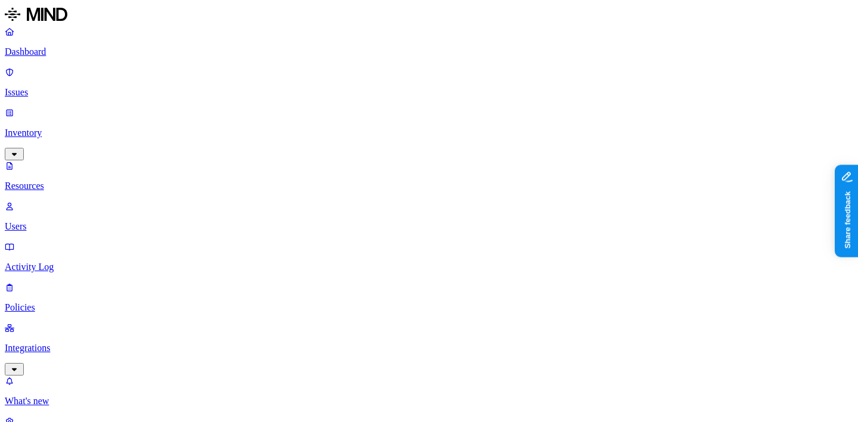
scroll to position [46, 0]
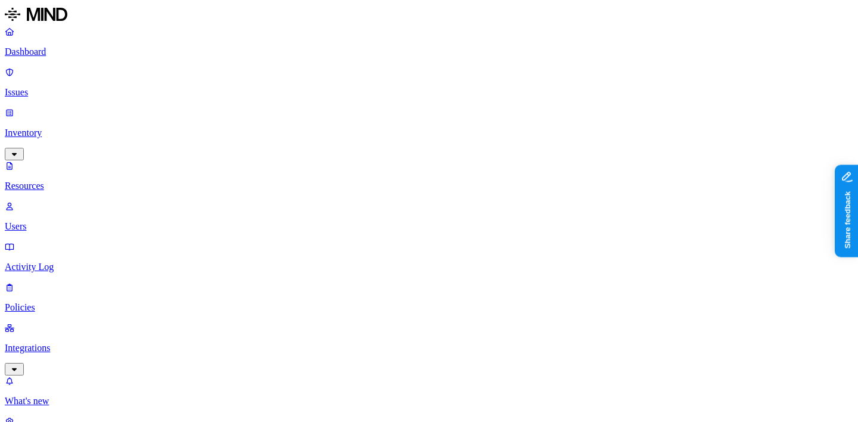
scroll to position [34, 0]
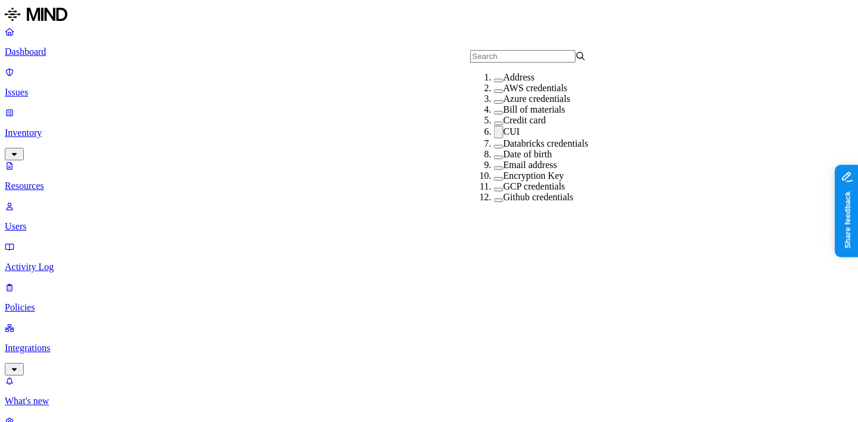
click at [513, 138] on div "CUI" at bounding box center [552, 132] width 116 height 13
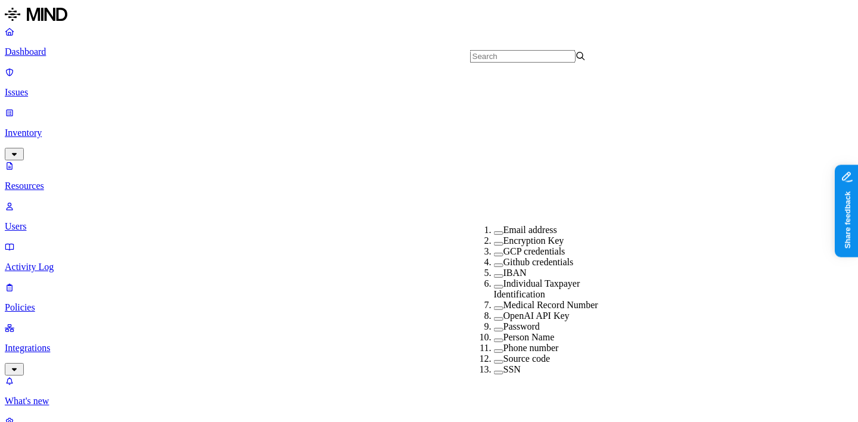
scroll to position [256, 0]
click at [542, 300] on div "Medical Record Number" at bounding box center [552, 305] width 116 height 11
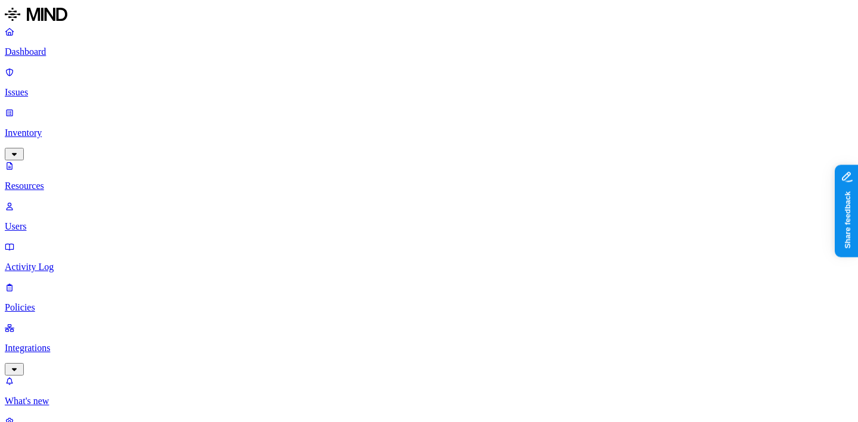
scroll to position [161, 0]
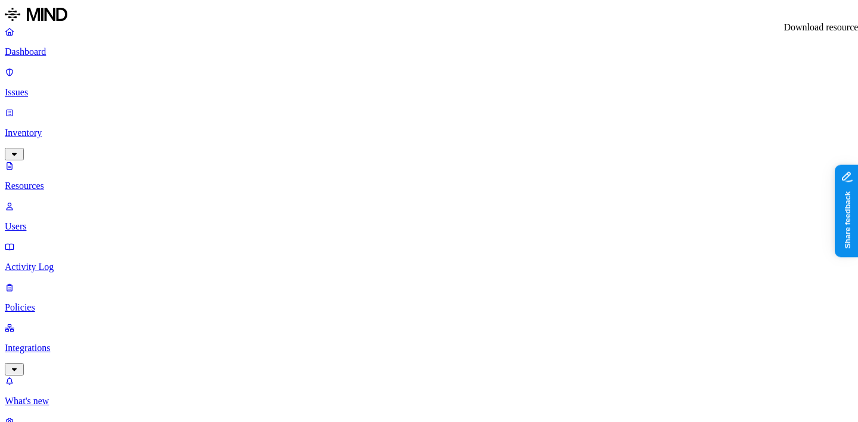
click at [113, 271] on nav "Dashboard Issues Inventory Resources Users Activity Log Policies Integrations W…" at bounding box center [429, 236] width 848 height 421
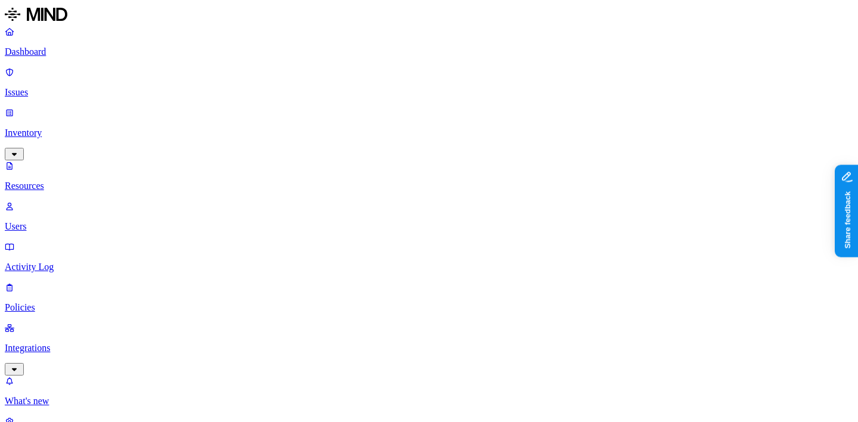
scroll to position [343, 0]
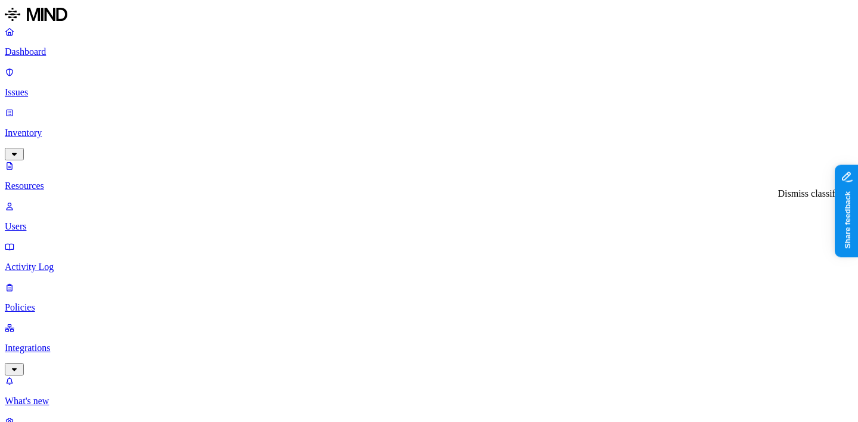
click at [817, 198] on div "Dismiss classification Dismiss classification" at bounding box center [819, 193] width 83 height 11
click at [814, 195] on div "Dismiss classification Dismiss classification" at bounding box center [819, 193] width 83 height 11
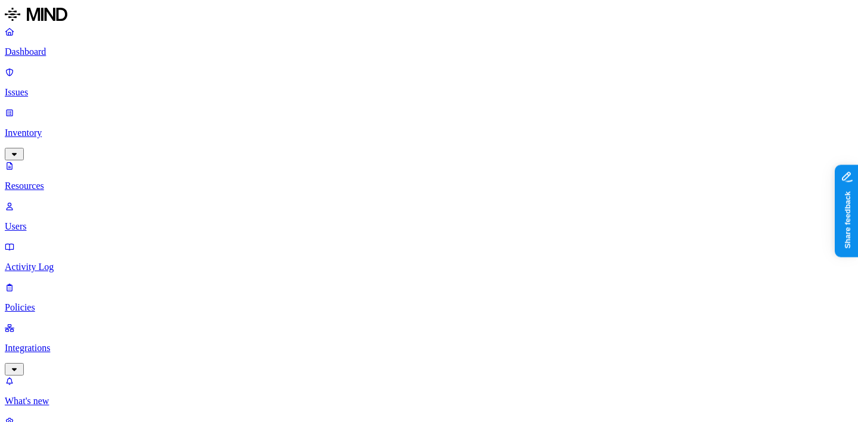
scroll to position [273, 0]
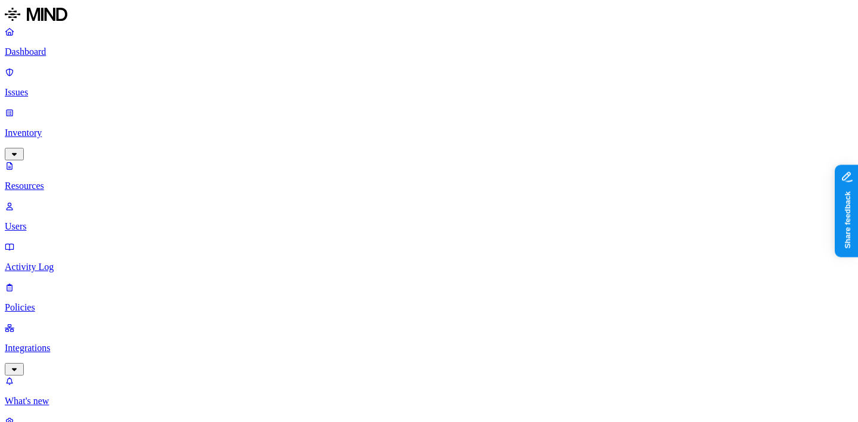
scroll to position [164, 0]
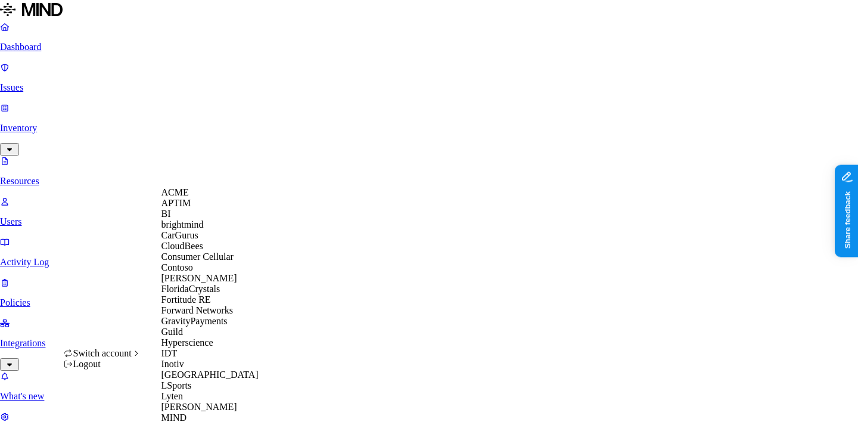
scroll to position [571, 0]
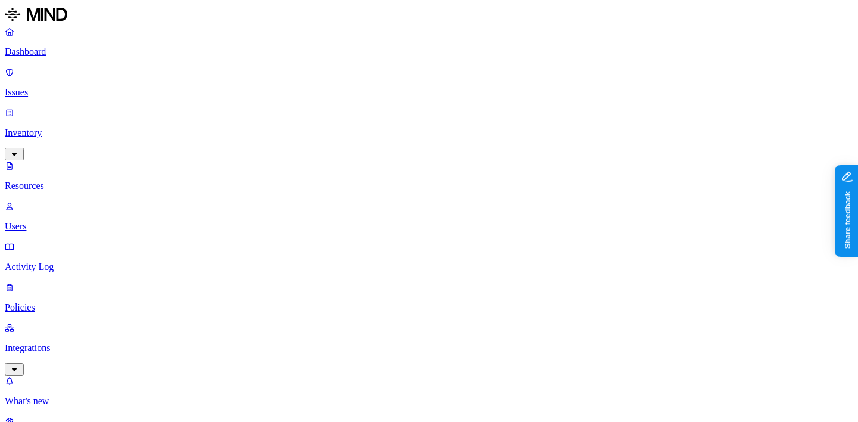
click at [91, 49] on p "Dashboard" at bounding box center [429, 51] width 848 height 11
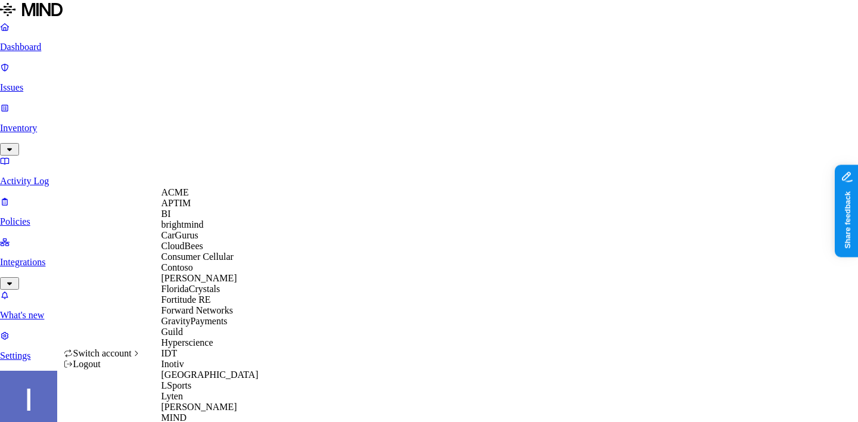
click at [216, 197] on div "ACME" at bounding box center [219, 192] width 116 height 11
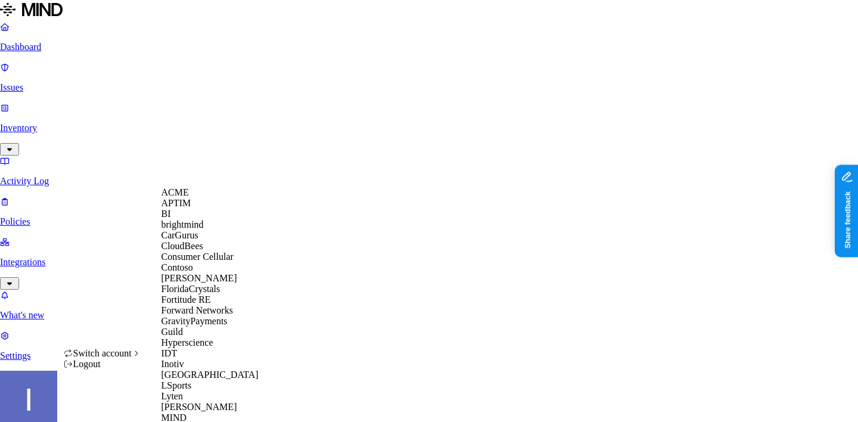
scroll to position [565, 0]
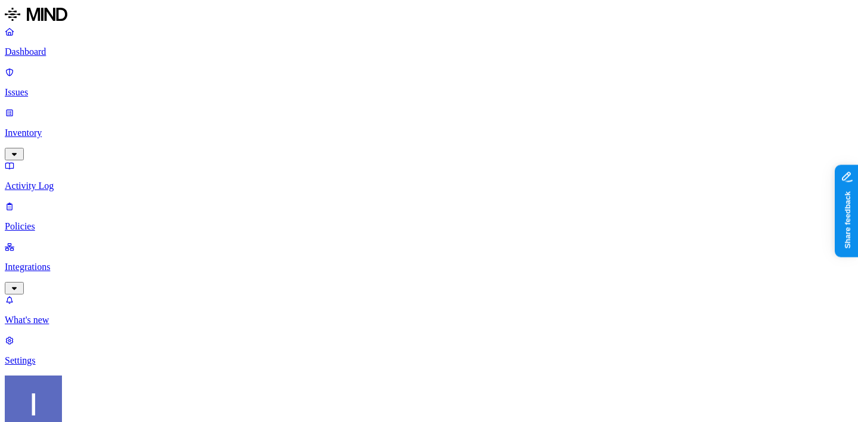
click at [79, 172] on nav "Dashboard Issues Inventory Activity Log Policies Integrations What's new 1 Sett…" at bounding box center [429, 196] width 848 height 340
click at [79, 262] on p "Integrations" at bounding box center [429, 267] width 848 height 11
click at [82, 51] on p "Dashboard" at bounding box center [429, 51] width 848 height 11
click at [80, 106] on div "Dashboard Issues Inventory Activity Log Policies Integrations" at bounding box center [429, 160] width 848 height 268
click at [79, 127] on p "Inventory" at bounding box center [429, 132] width 848 height 11
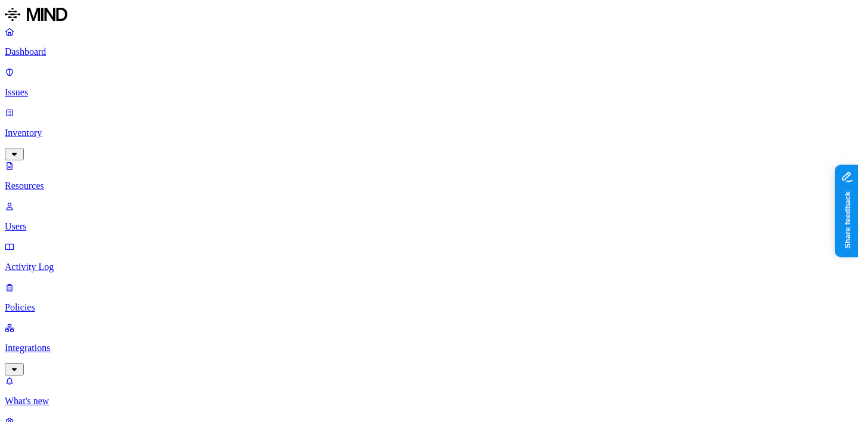
click at [84, 87] on p "Issues" at bounding box center [429, 92] width 848 height 11
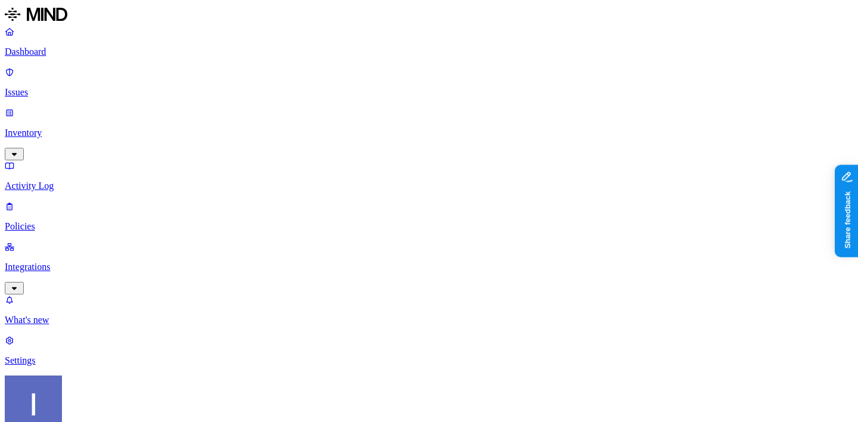
click at [89, 127] on p "Inventory" at bounding box center [429, 132] width 848 height 11
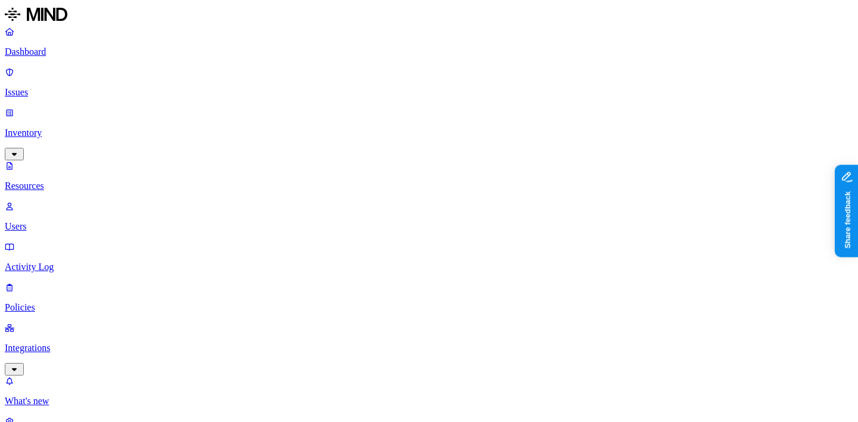
click at [85, 67] on link "Issues" at bounding box center [429, 82] width 848 height 31
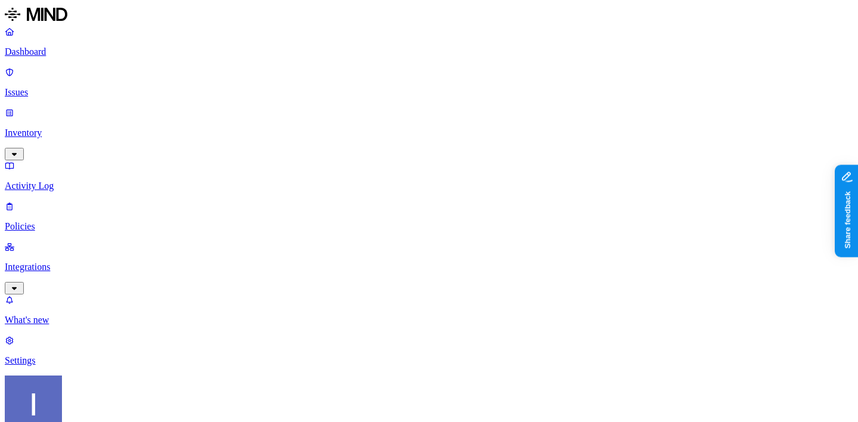
click at [108, 26] on link at bounding box center [429, 15] width 848 height 21
click at [116, 201] on link "Policies" at bounding box center [429, 216] width 848 height 31
click at [94, 181] on p "Activity Log" at bounding box center [429, 186] width 848 height 11
click at [95, 127] on p "Inventory" at bounding box center [429, 132] width 848 height 11
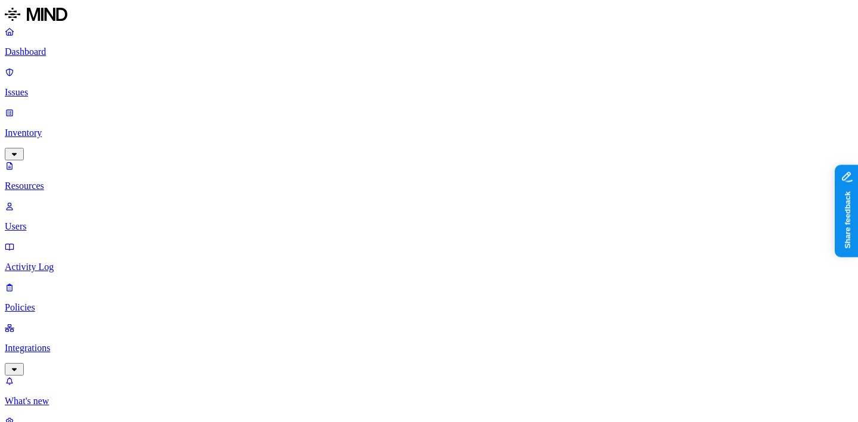
click at [95, 221] on p "Users" at bounding box center [429, 226] width 848 height 11
click at [83, 46] on link "Dashboard" at bounding box center [429, 41] width 848 height 31
